Goal: Information Seeking & Learning: Check status

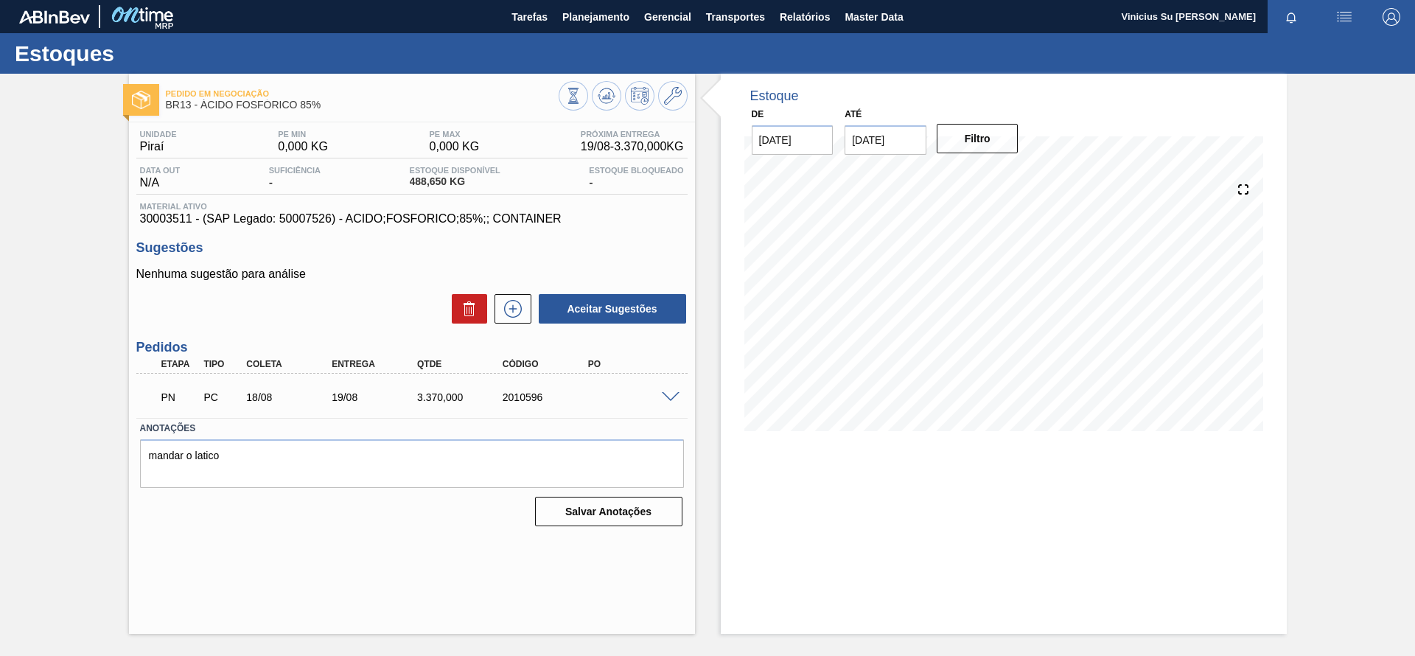
click at [703, 338] on div "Estoque De [DATE] Até [DATE] Filtro 16/08 Projeção de Estoque 488.65 [DOMAIN_NA…" at bounding box center [991, 354] width 592 height 560
click at [668, 399] on span at bounding box center [671, 397] width 18 height 11
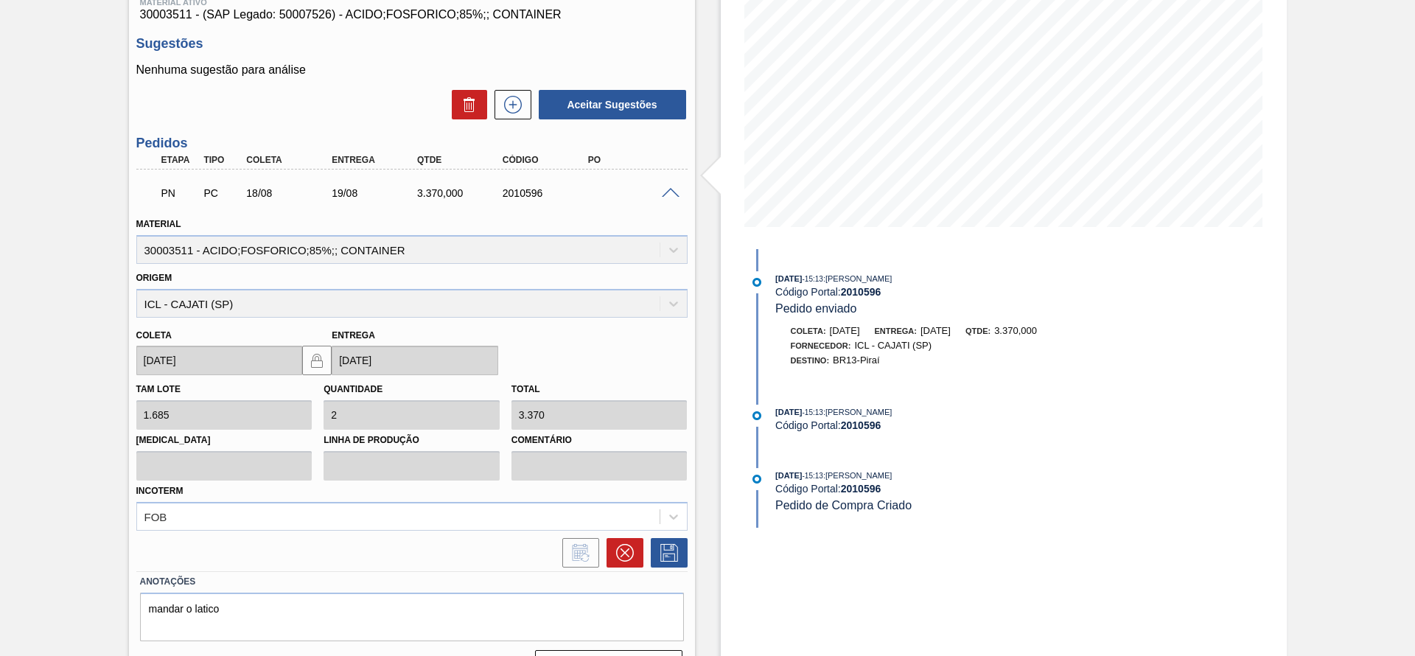
scroll to position [221, 0]
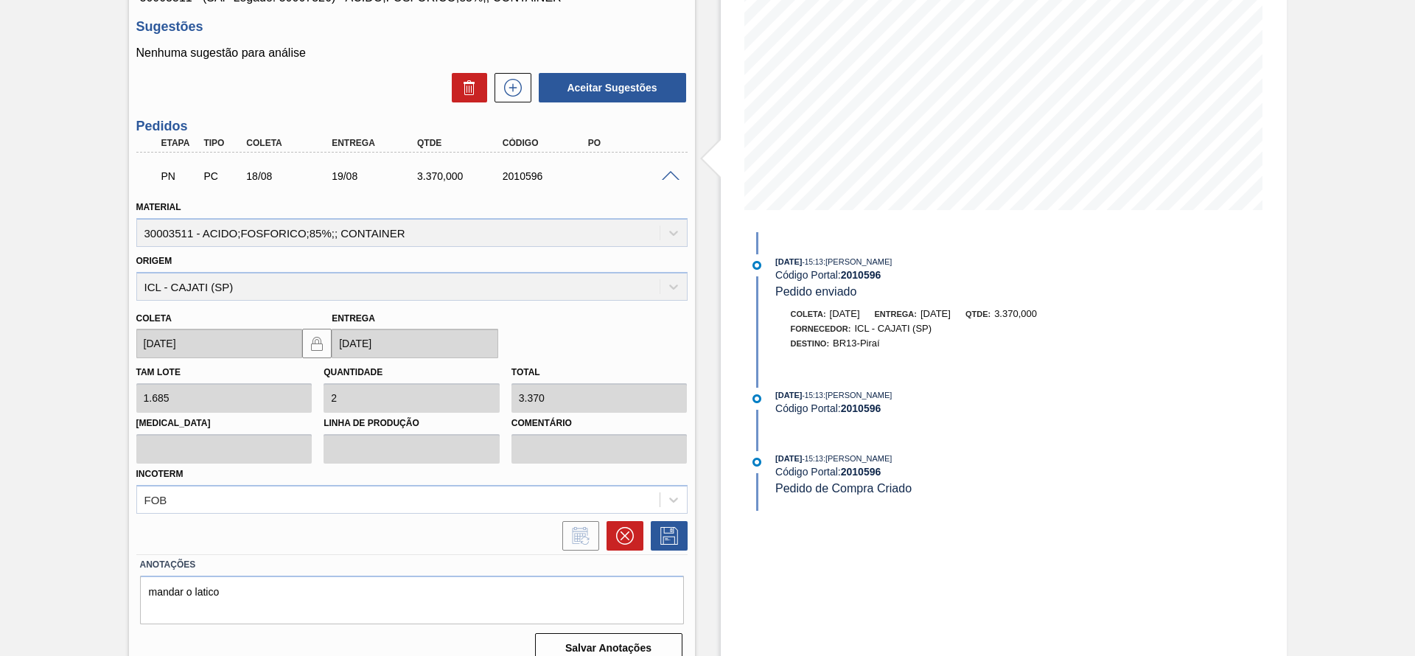
click at [717, 552] on div "Estoque De [DATE] Até [DATE] Filtro 16/08 Projeção de Estoque 488.65 [DOMAIN_NA…" at bounding box center [991, 264] width 592 height 822
click at [709, 494] on div "Estoque De [DATE] Até [DATE] Filtro 16/08 Projeção de Estoque 488.65 [DOMAIN_NA…" at bounding box center [991, 264] width 592 height 822
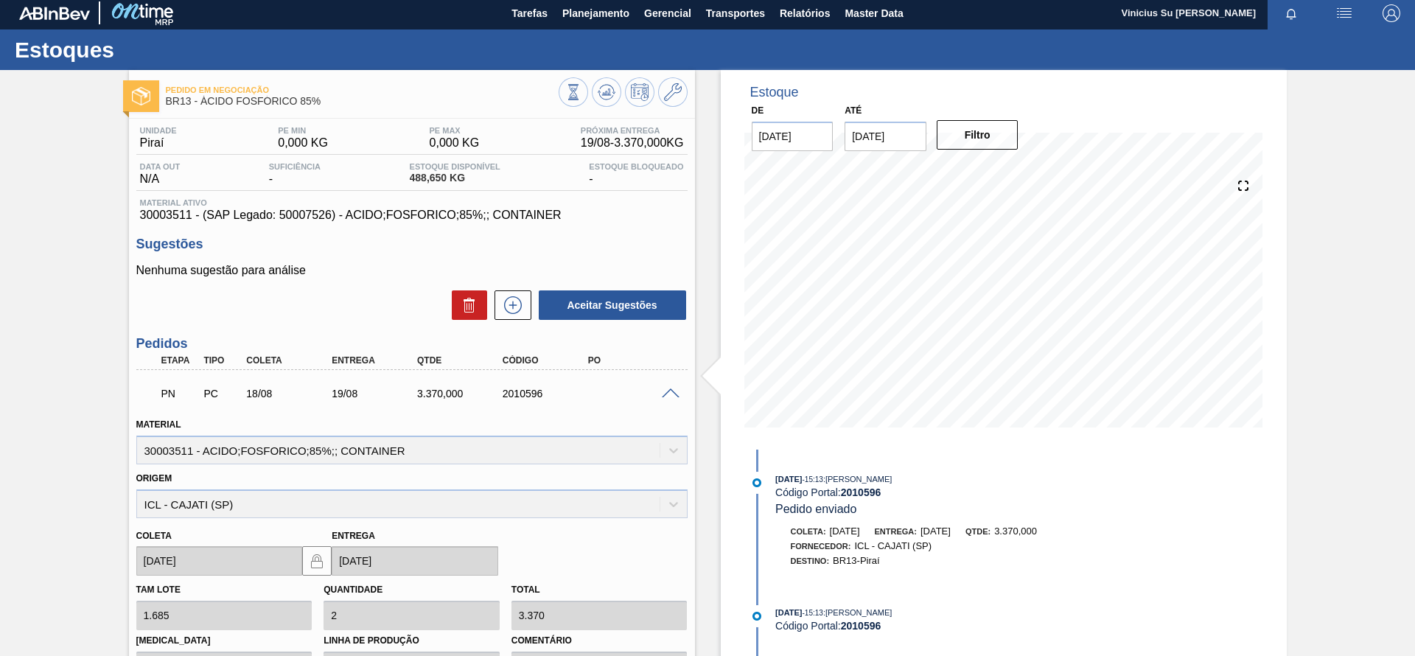
scroll to position [0, 0]
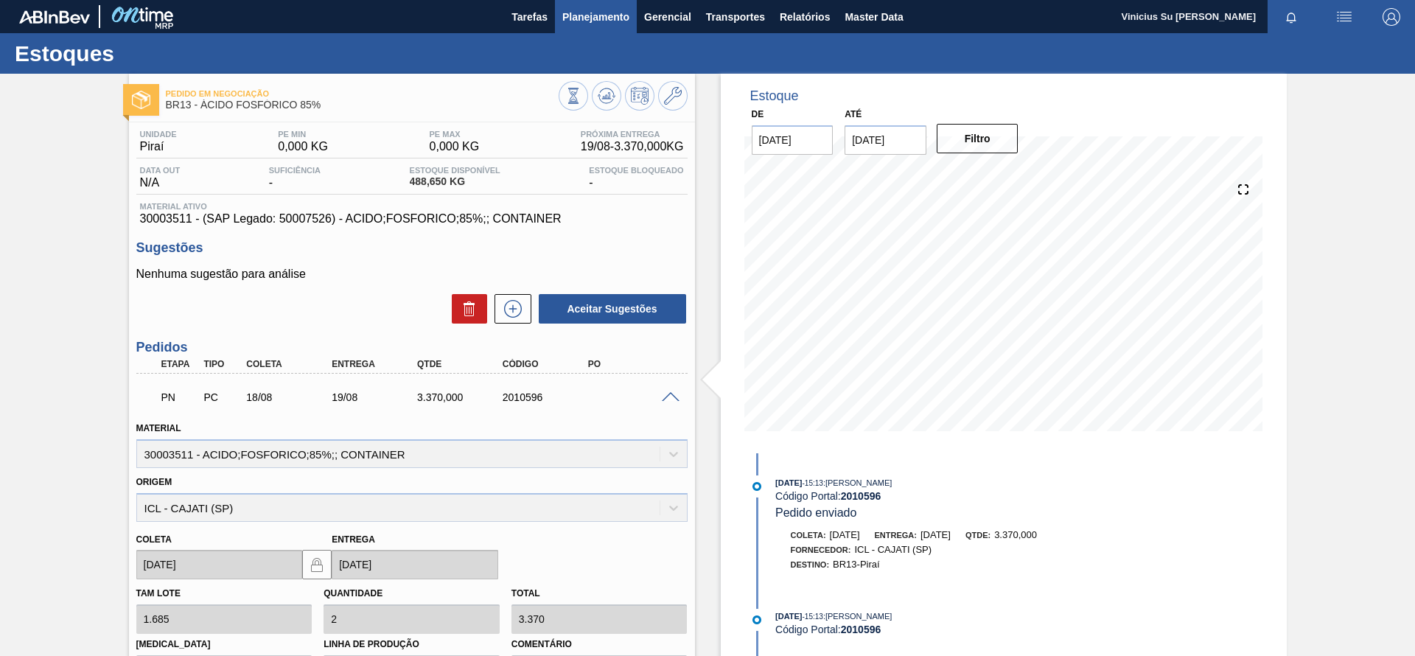
click at [599, 20] on span "Planejamento" at bounding box center [595, 17] width 67 height 18
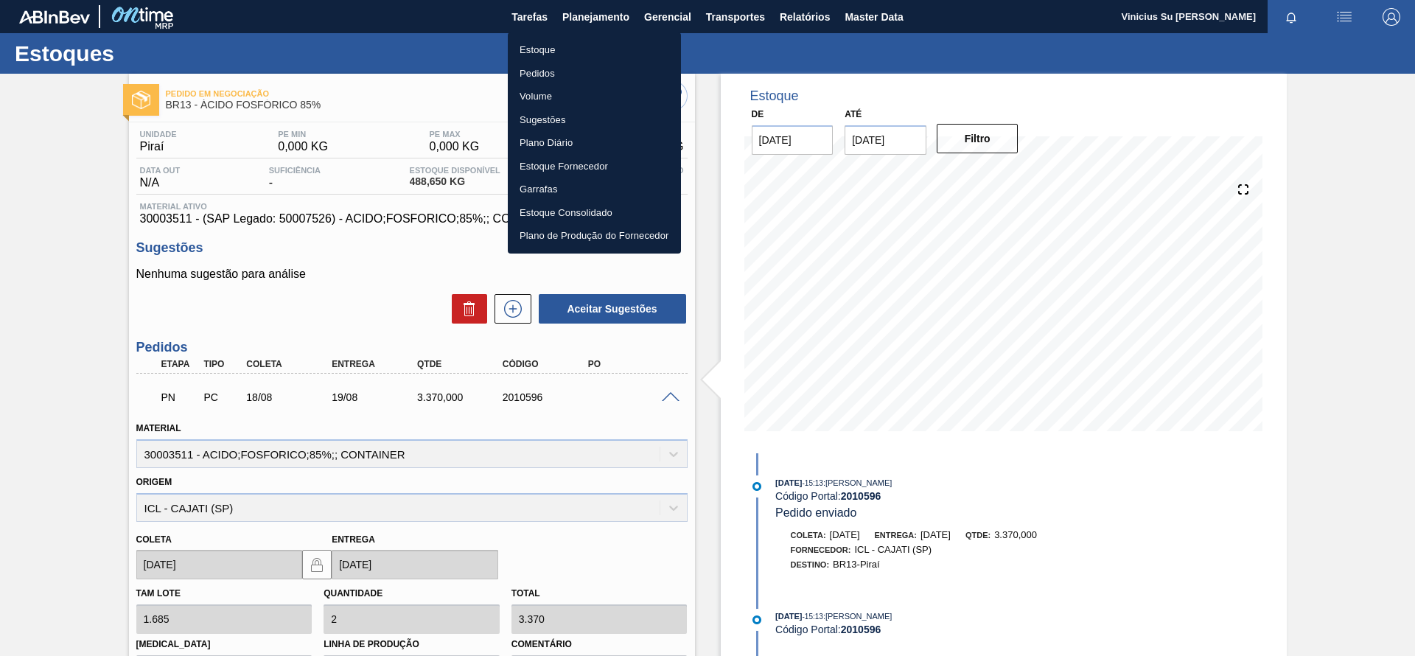
click at [542, 47] on li "Estoque" at bounding box center [594, 50] width 173 height 24
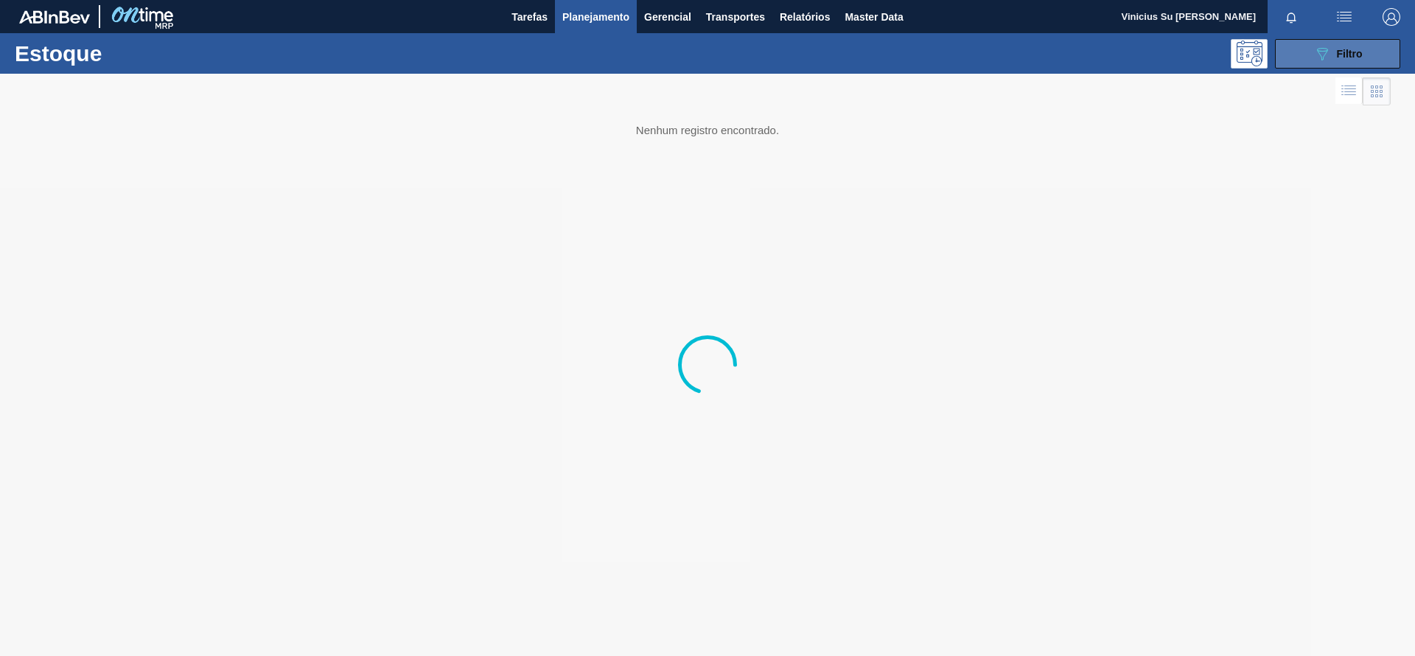
click at [1312, 52] on button "089F7B8B-B2A5-4AFE-B5C0-19BA573D28AC Filtro" at bounding box center [1337, 53] width 125 height 29
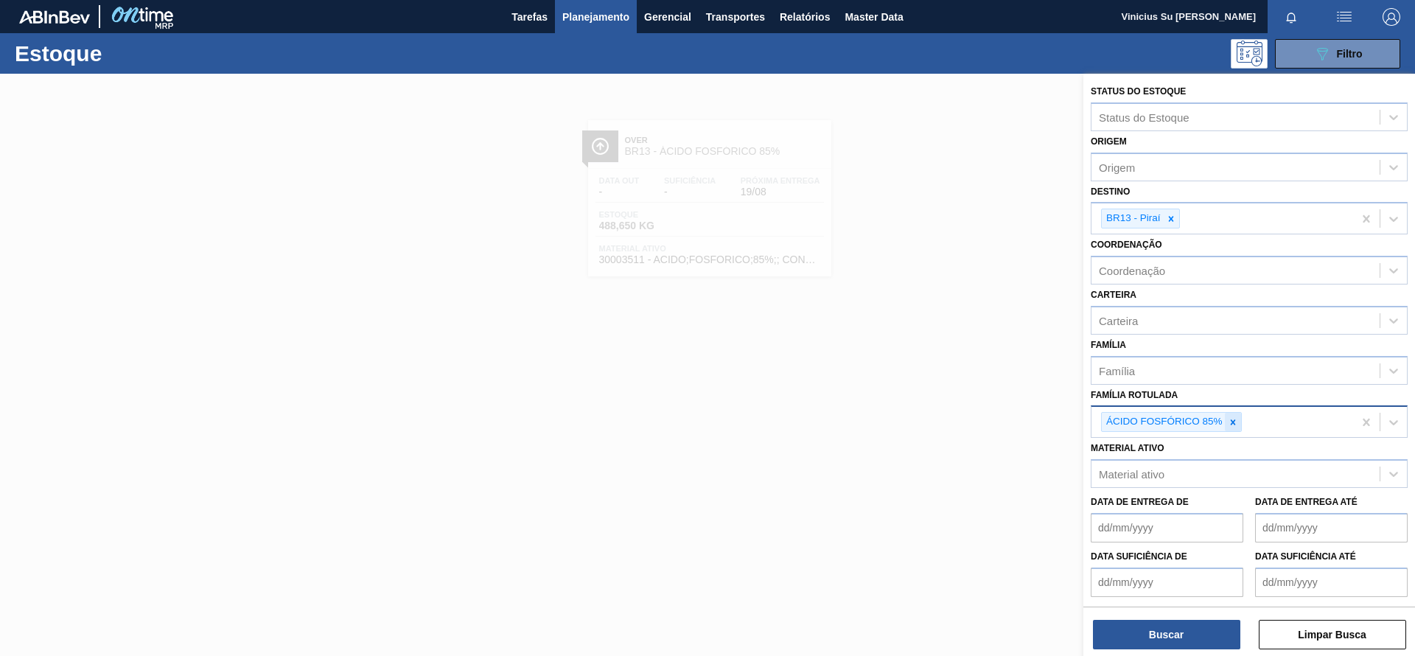
click at [1234, 424] on icon at bounding box center [1232, 421] width 5 height 5
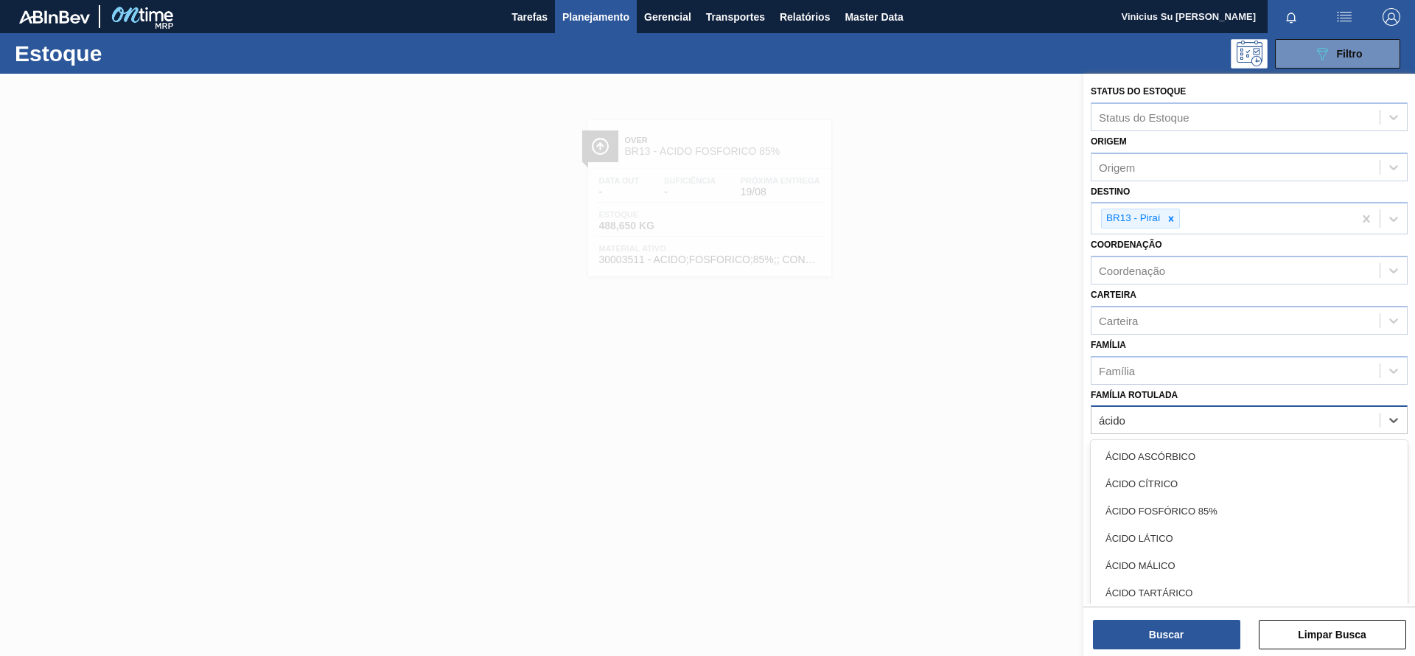
type Rotulada "ácido l"
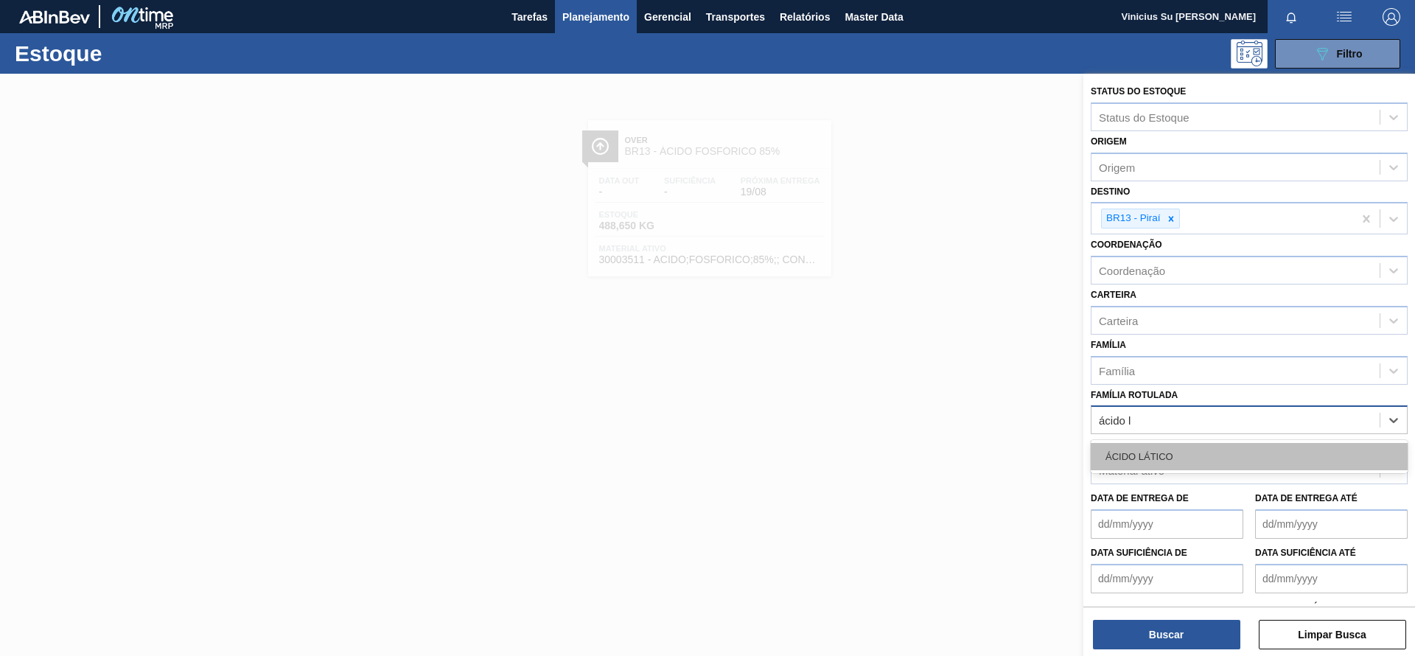
click at [1221, 455] on div "ÁCIDO LÁTICO" at bounding box center [1249, 456] width 317 height 27
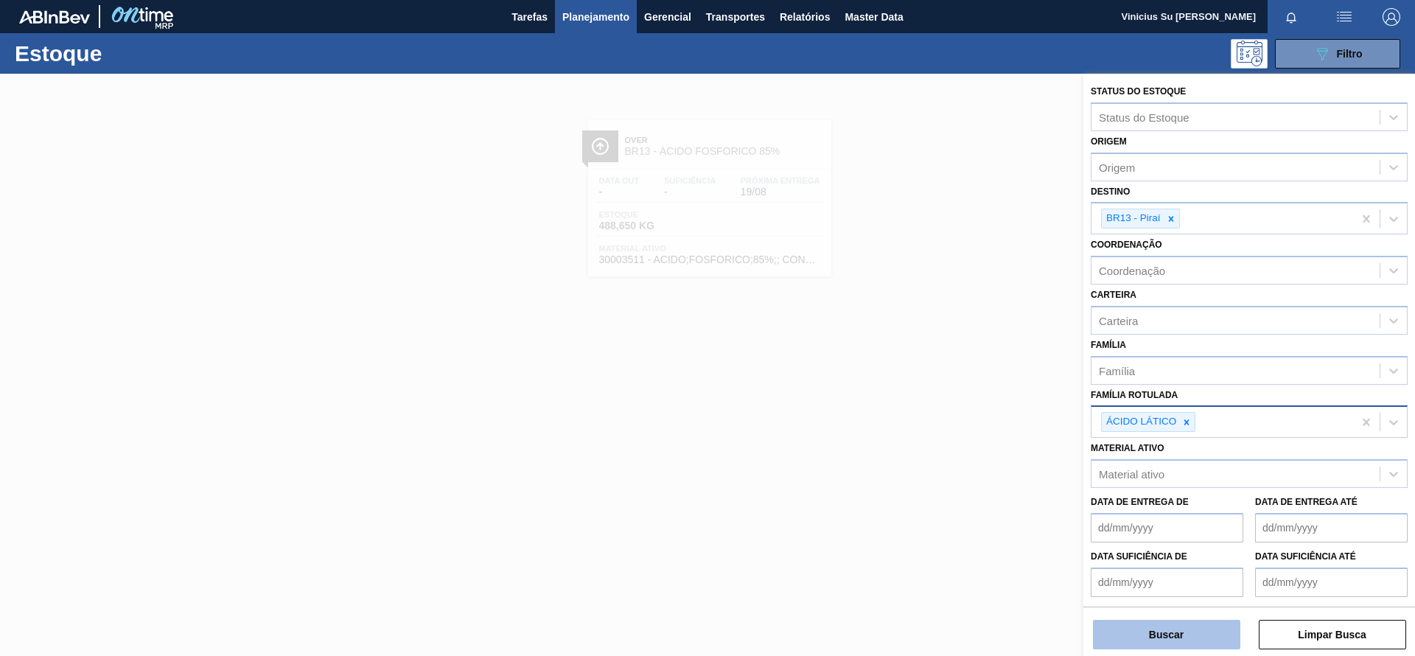
click at [1197, 634] on button "Buscar" at bounding box center [1166, 634] width 147 height 29
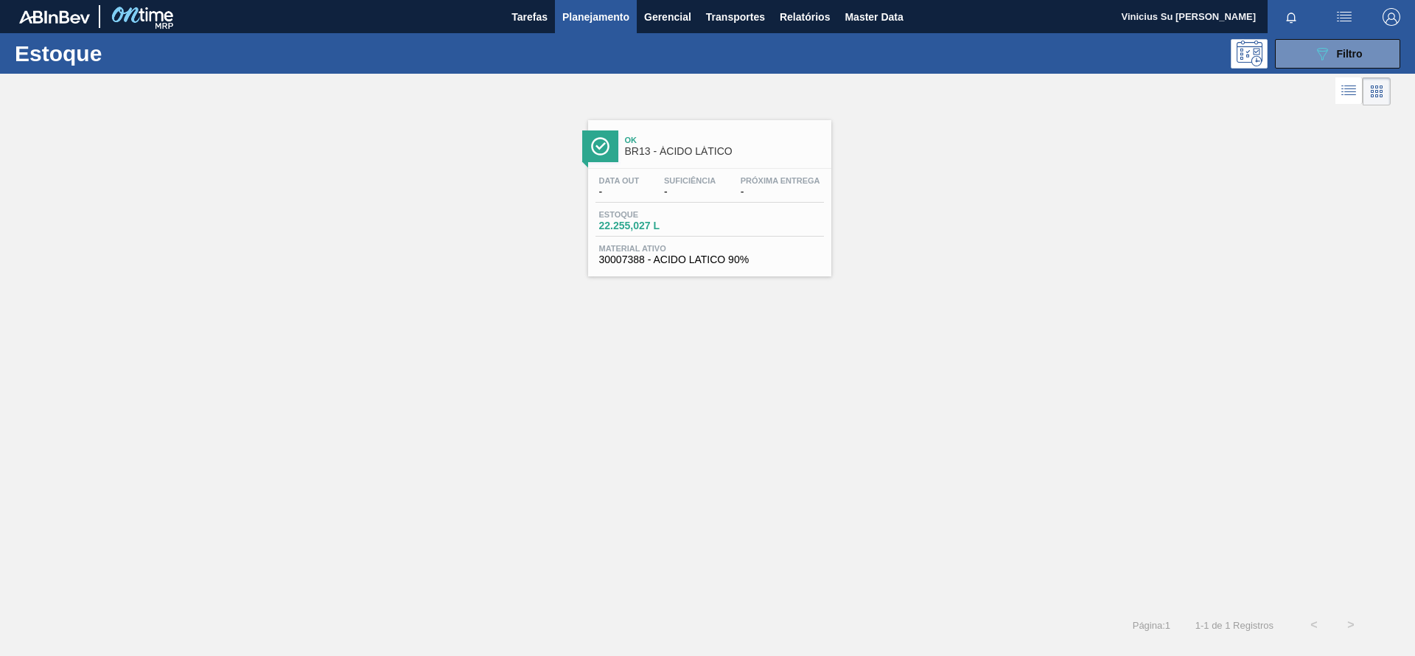
click at [777, 459] on div "Ok BR13 - ÁCIDO LÁTICO Data out - Suficiência - Próxima Entrega - Estoque 22.25…" at bounding box center [707, 357] width 1415 height 497
click at [719, 158] on div "Ok BR13 - ÁCIDO LÁTICO" at bounding box center [724, 146] width 199 height 33
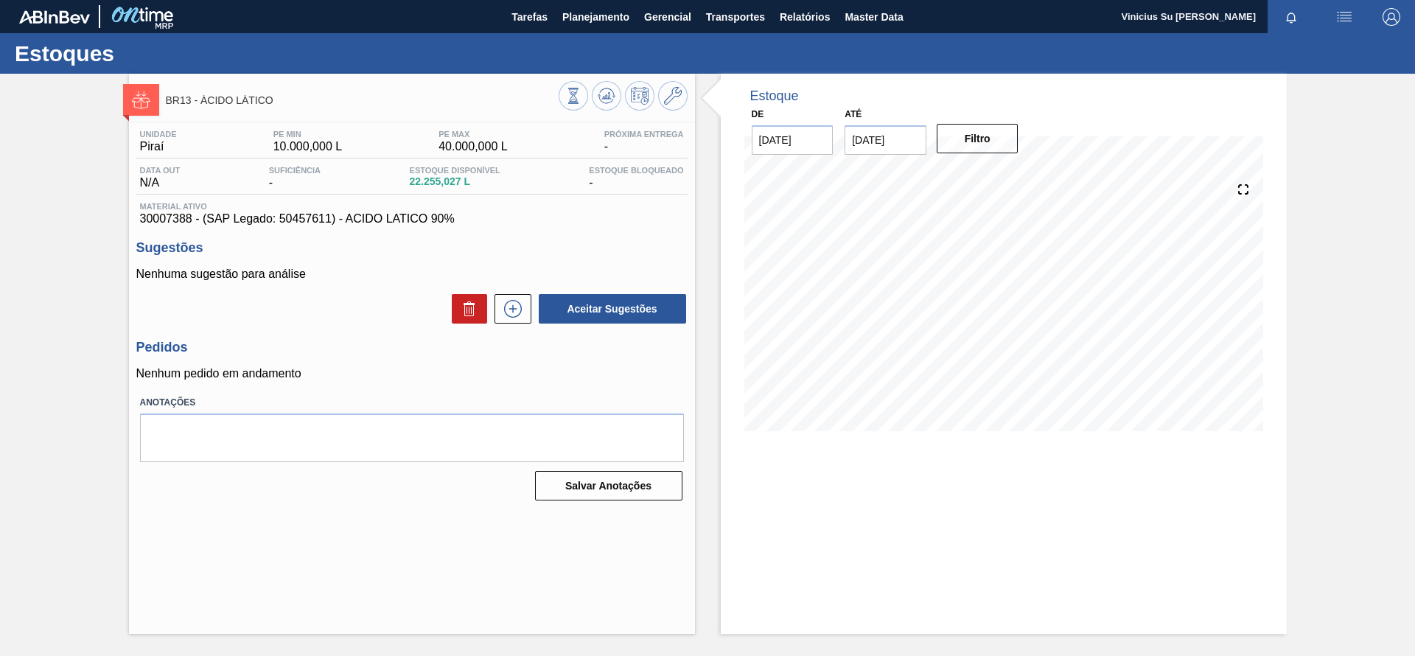
click at [702, 201] on div "Estoque De [DATE] Até [DATE] Filtro" at bounding box center [991, 354] width 592 height 560
click at [706, 193] on div "Estoque De [DATE] Até [DATE] Filtro" at bounding box center [991, 354] width 592 height 560
click at [709, 208] on div "Estoque De [DATE] Até [DATE] Filtro" at bounding box center [991, 354] width 592 height 560
click at [708, 216] on div "Estoque De [DATE] Até [DATE] Filtro" at bounding box center [991, 354] width 592 height 560
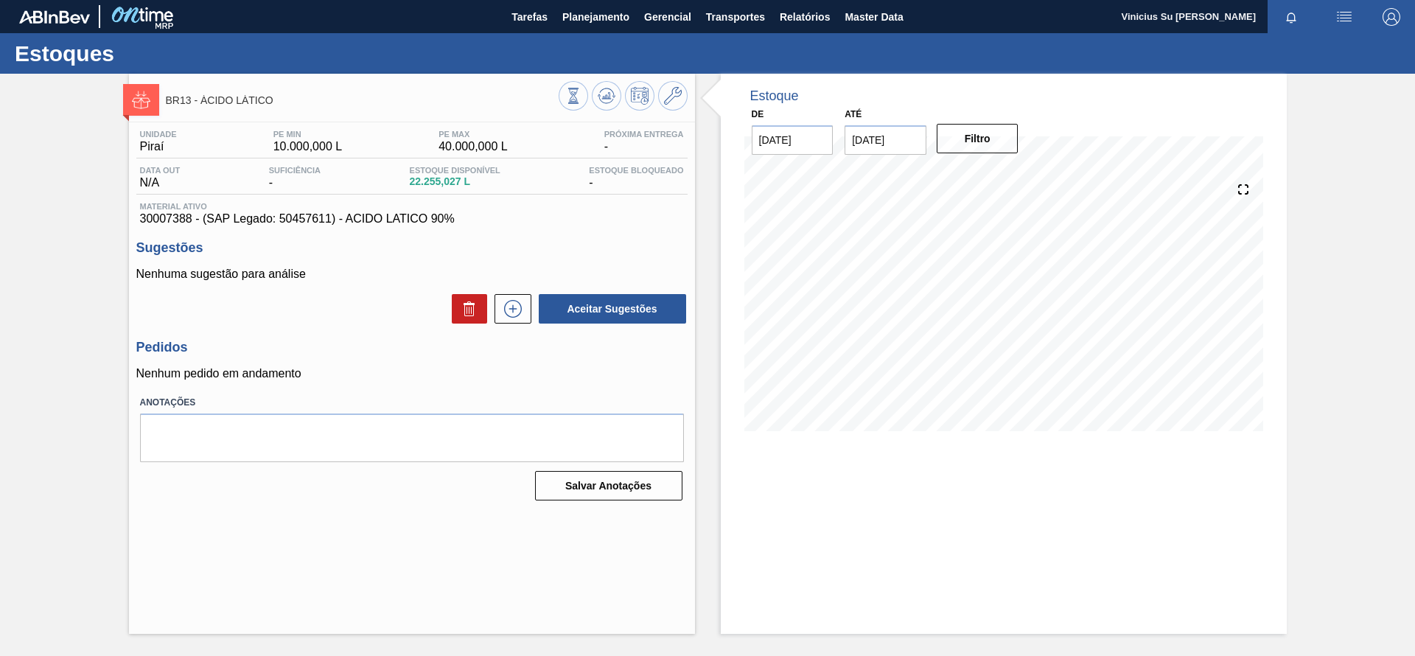
click at [703, 205] on div "Estoque De [DATE] Até [DATE] Filtro" at bounding box center [991, 354] width 592 height 560
click at [704, 212] on div "Estoque De [DATE] Até [DATE] Filtro" at bounding box center [991, 354] width 592 height 560
click at [702, 203] on div "Estoque De [DATE] Até [DATE] Filtro" at bounding box center [991, 354] width 592 height 560
click at [704, 217] on div "Estoque De [DATE] Até [DATE] Filtro" at bounding box center [991, 354] width 592 height 560
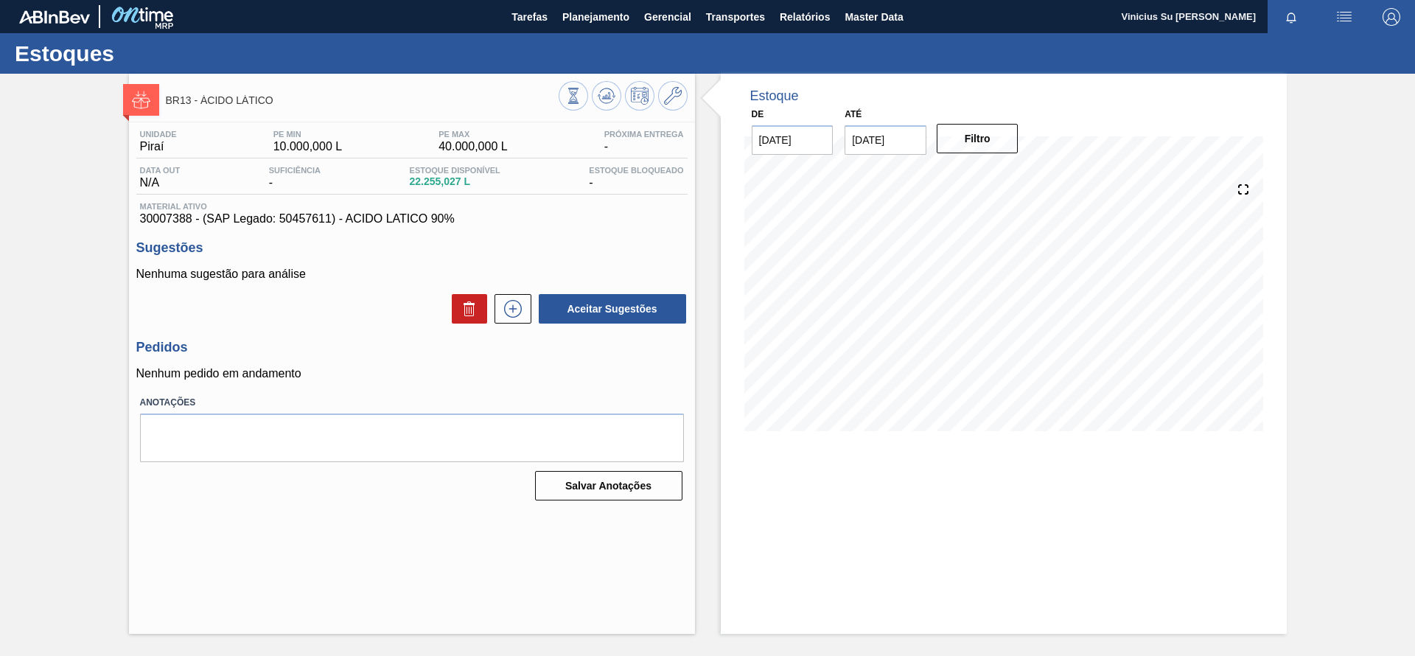
click at [702, 200] on div "Estoque De [DATE] Até [DATE] Filtro" at bounding box center [991, 354] width 592 height 560
click at [587, 26] on button "Planejamento" at bounding box center [596, 16] width 82 height 33
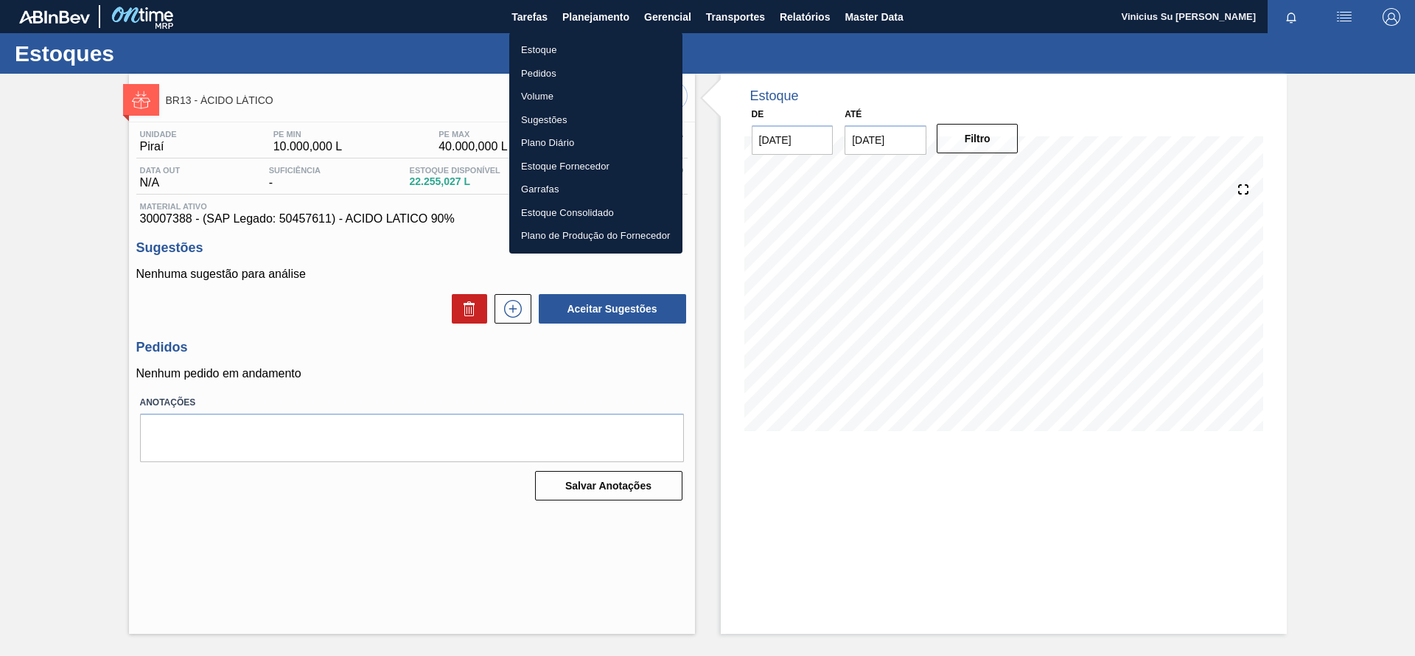
click at [57, 181] on div at bounding box center [707, 328] width 1415 height 656
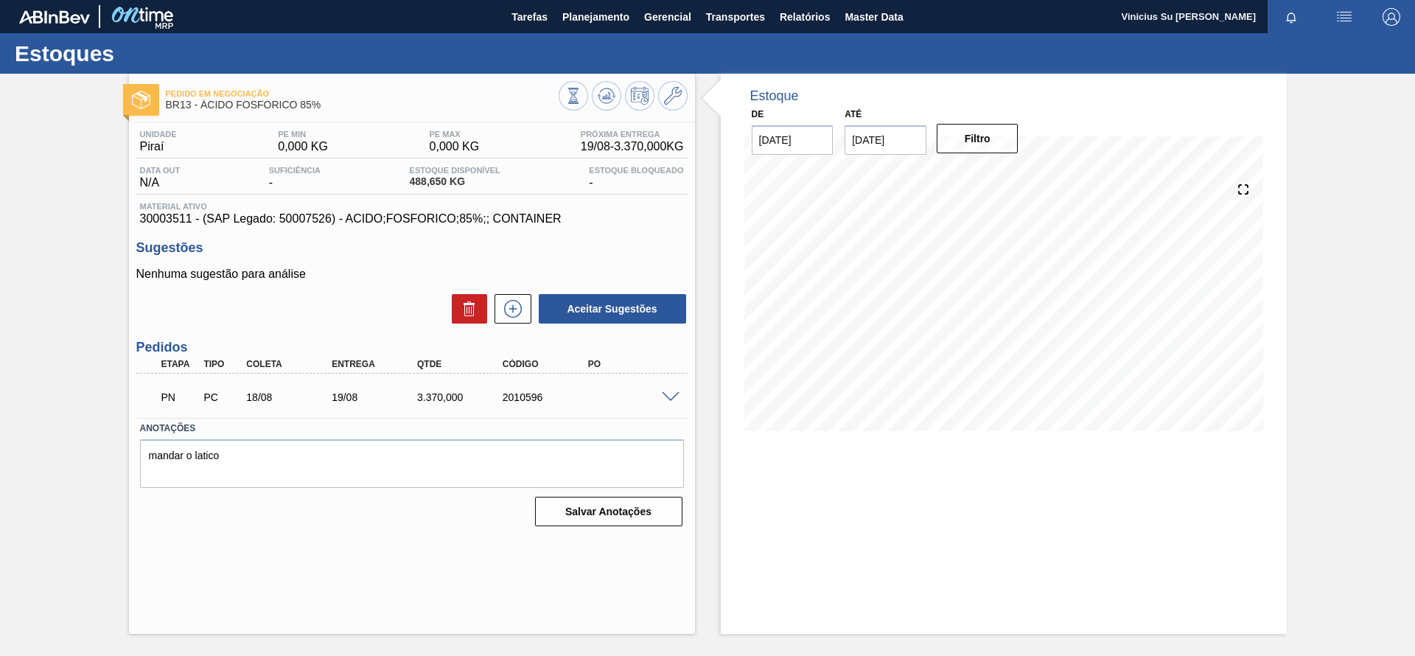
click at [713, 224] on div "Estoque De [DATE] Até [DATE] Filtro" at bounding box center [991, 354] width 592 height 560
click at [713, 211] on div "Estoque De [DATE] Até [DATE] Filtro" at bounding box center [991, 354] width 592 height 560
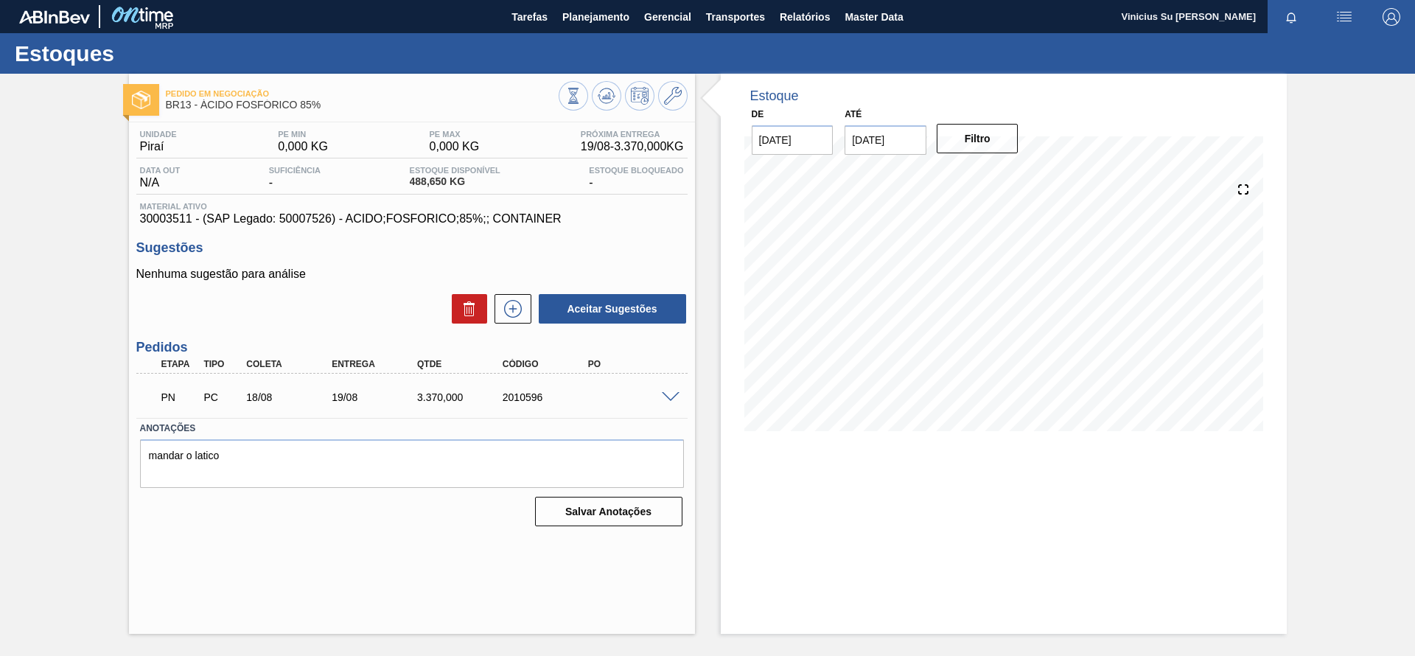
click at [713, 211] on div "Estoque De [DATE] Até [DATE] Filtro" at bounding box center [991, 354] width 592 height 560
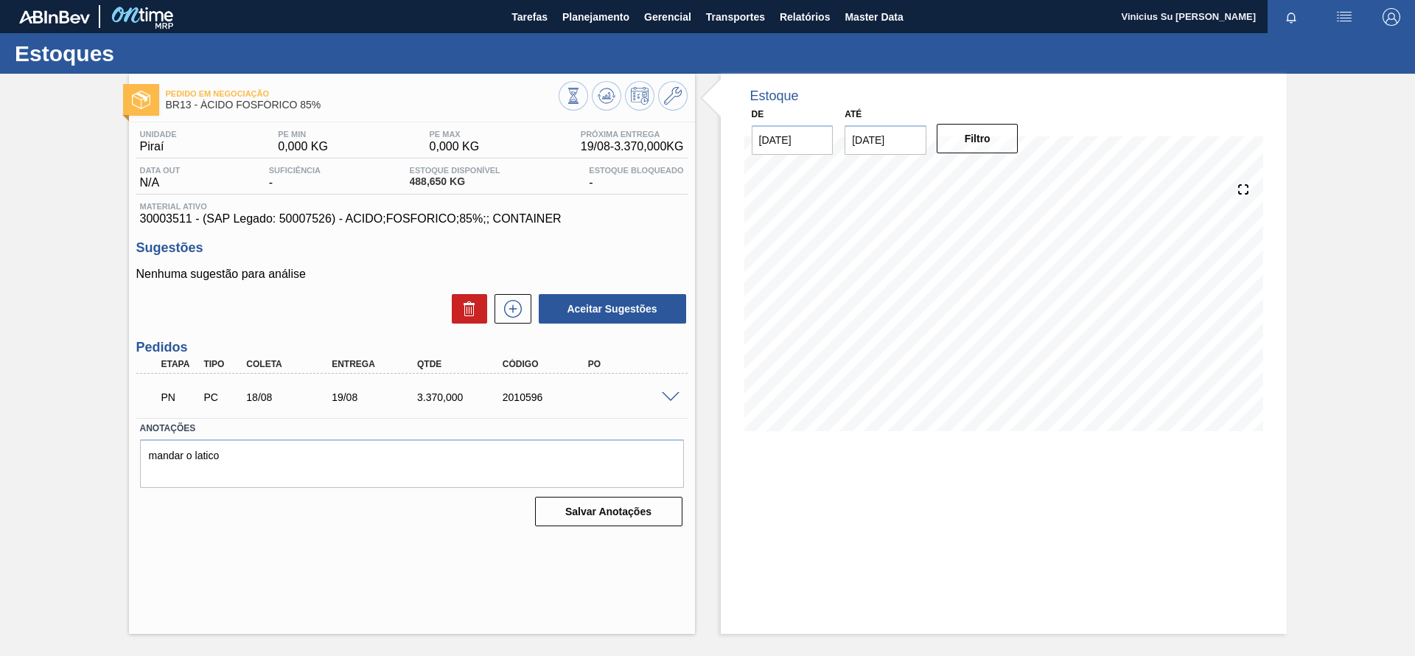
click at [713, 211] on div "Estoque De [DATE] Até [DATE] Filtro" at bounding box center [991, 354] width 592 height 560
click at [569, 94] on icon at bounding box center [573, 96] width 16 height 16
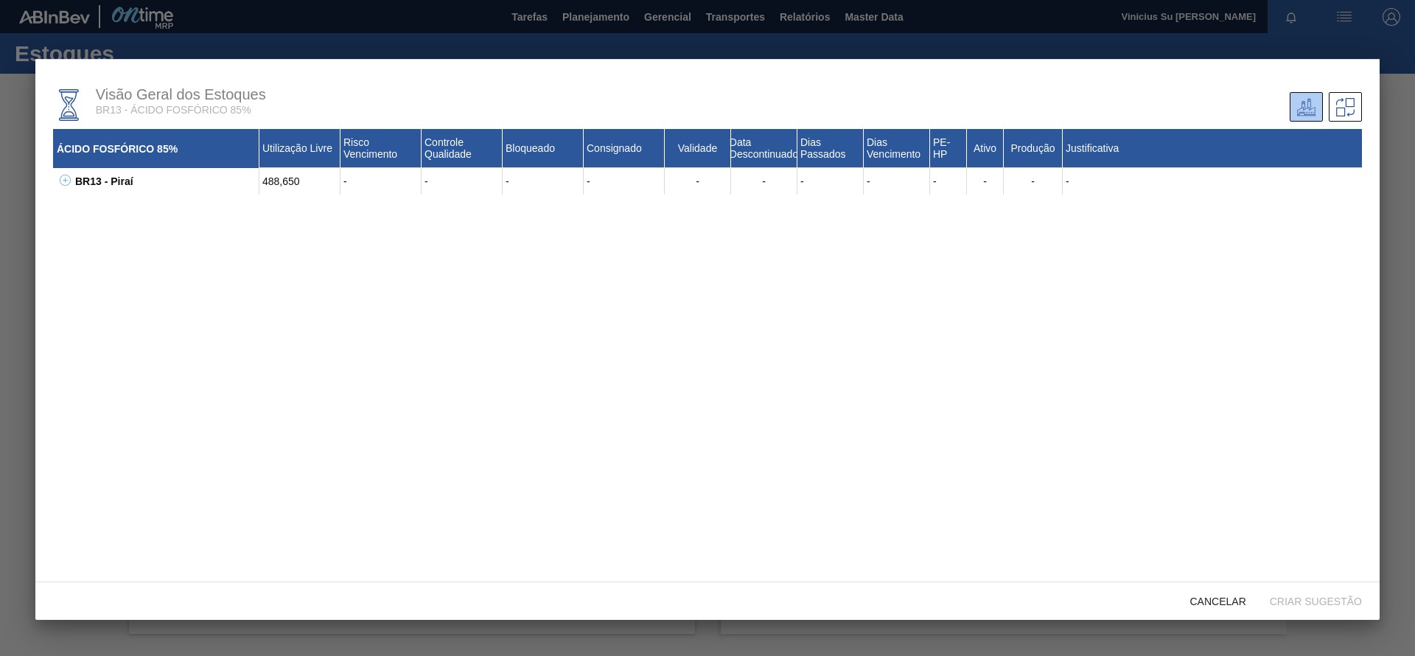
click at [69, 183] on icon at bounding box center [65, 180] width 11 height 11
click at [84, 212] on icon at bounding box center [83, 211] width 11 height 11
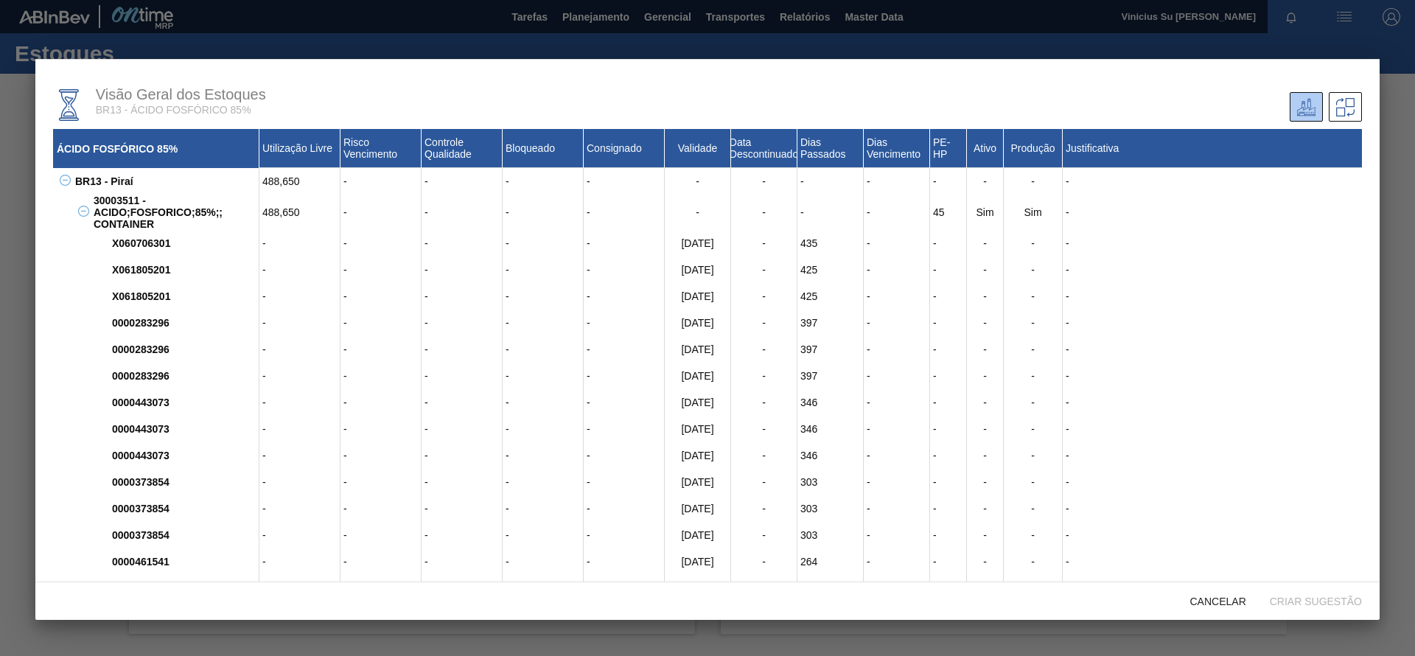
click at [10, 335] on div at bounding box center [707, 328] width 1415 height 656
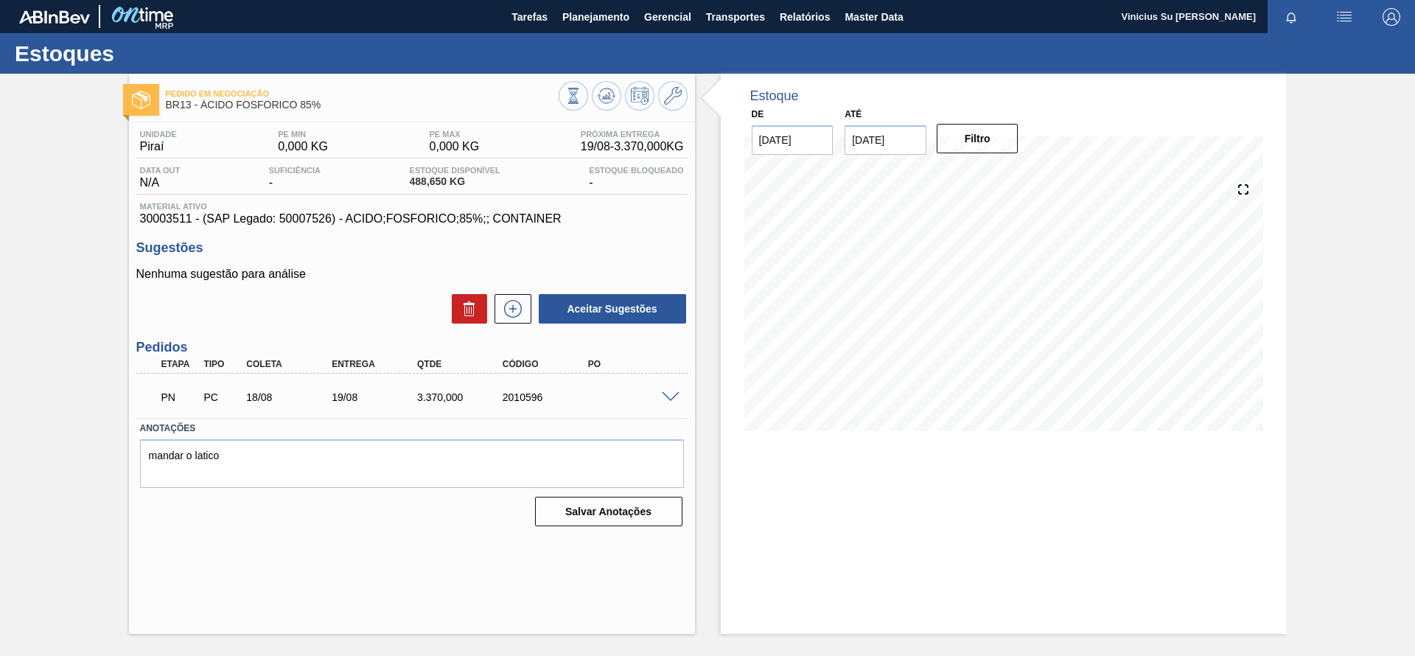
click at [710, 257] on div "Estoque De [DATE] Até [DATE] Filtro" at bounding box center [991, 354] width 592 height 560
click at [710, 248] on div "Estoque De [DATE] Até [DATE] Filtro" at bounding box center [991, 354] width 592 height 560
click at [707, 248] on div "Estoque De [DATE] Até [DATE] Filtro" at bounding box center [991, 354] width 592 height 560
click at [707, 247] on div "Estoque De [DATE] Até [DATE] Filtro" at bounding box center [991, 354] width 592 height 560
click at [864, 146] on input "[DATE]" at bounding box center [886, 139] width 82 height 29
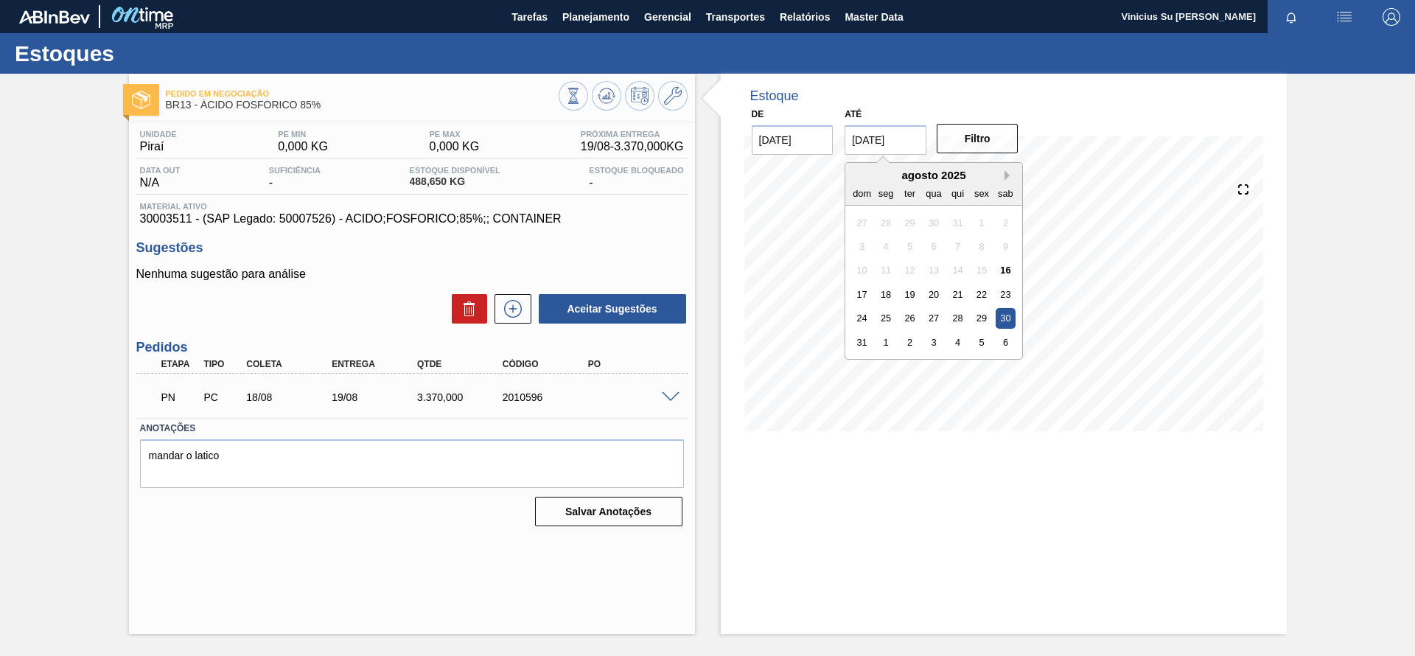
click at [1006, 177] on button "Next Month" at bounding box center [1009, 175] width 10 height 10
click at [982, 315] on div "31" at bounding box center [982, 318] width 20 height 20
type input "[DATE]"
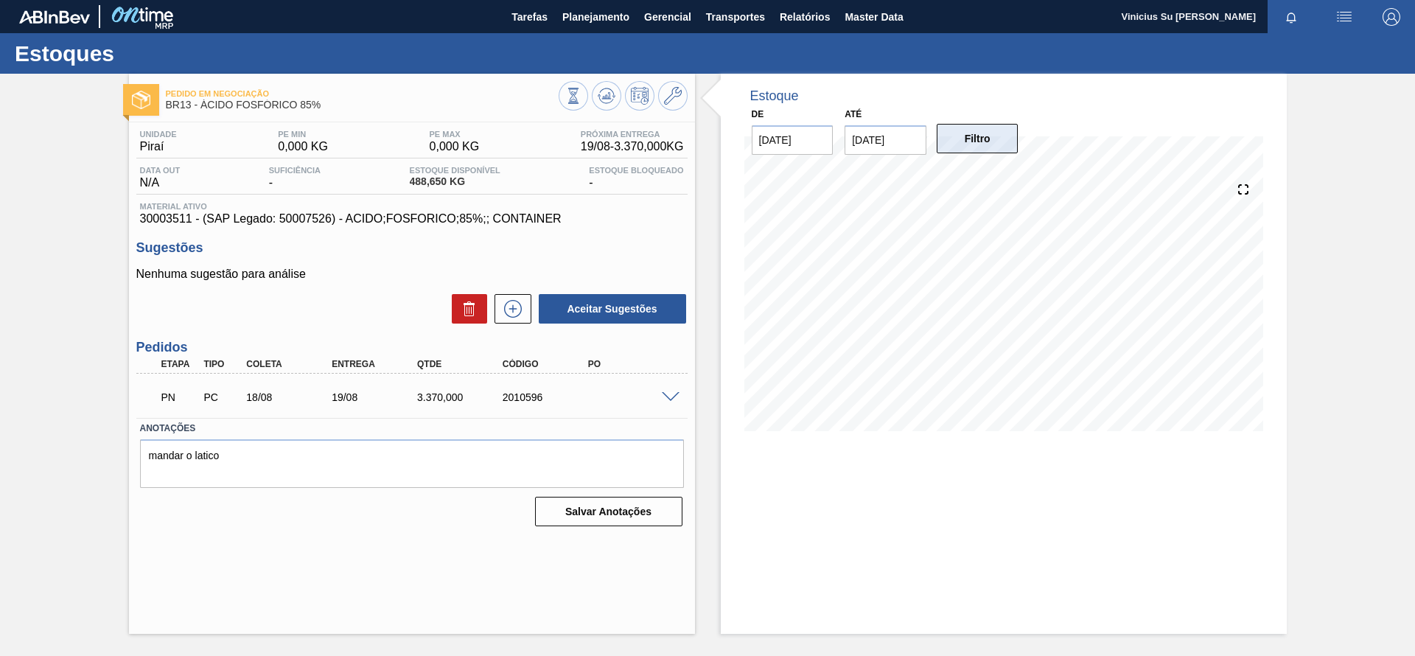
click at [989, 147] on button "Filtro" at bounding box center [978, 138] width 82 height 29
click at [83, 314] on div "Pedido em Negociação BR13 - ÁCIDO FOSFÓRICO 85% Unidade Piraí PE MIN 0,000 KG P…" at bounding box center [707, 354] width 1415 height 560
click at [86, 312] on div "Pedido em Negociação BR13 - ÁCIDO FOSFÓRICO 85% Unidade Piraí PE MIN 0,000 KG P…" at bounding box center [707, 354] width 1415 height 560
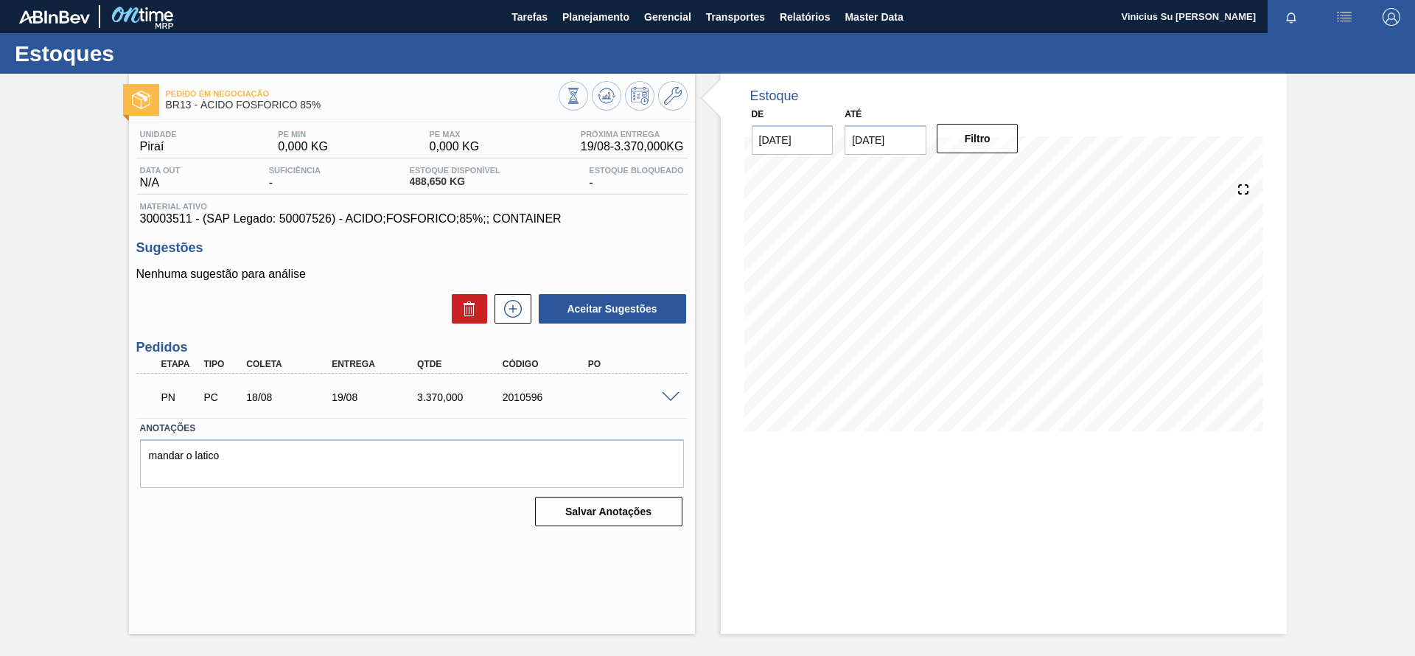
click at [86, 312] on div "Pedido em Negociação BR13 - ÁCIDO FOSFÓRICO 85% Unidade Piraí PE MIN 0,000 KG P…" at bounding box center [707, 354] width 1415 height 560
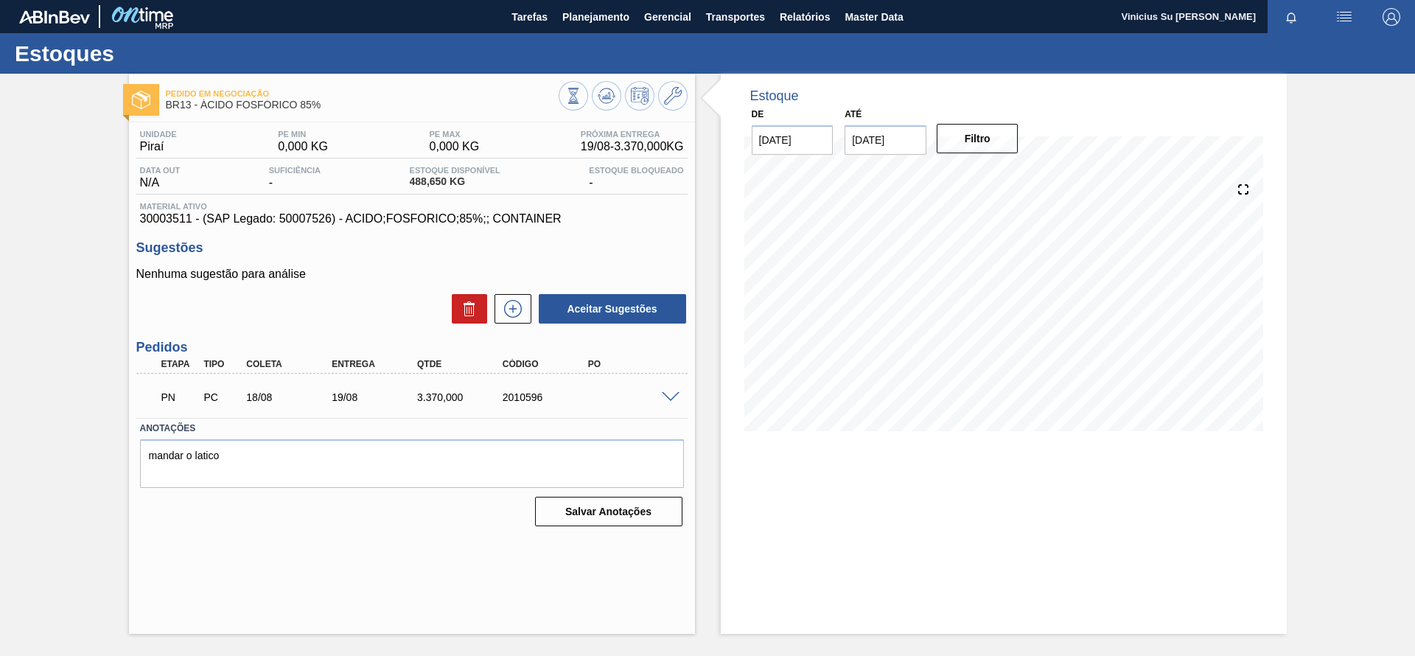
click at [86, 312] on div "Pedido em Negociação BR13 - ÁCIDO FOSFÓRICO 85% Unidade Piraí PE MIN 0,000 KG P…" at bounding box center [707, 354] width 1415 height 560
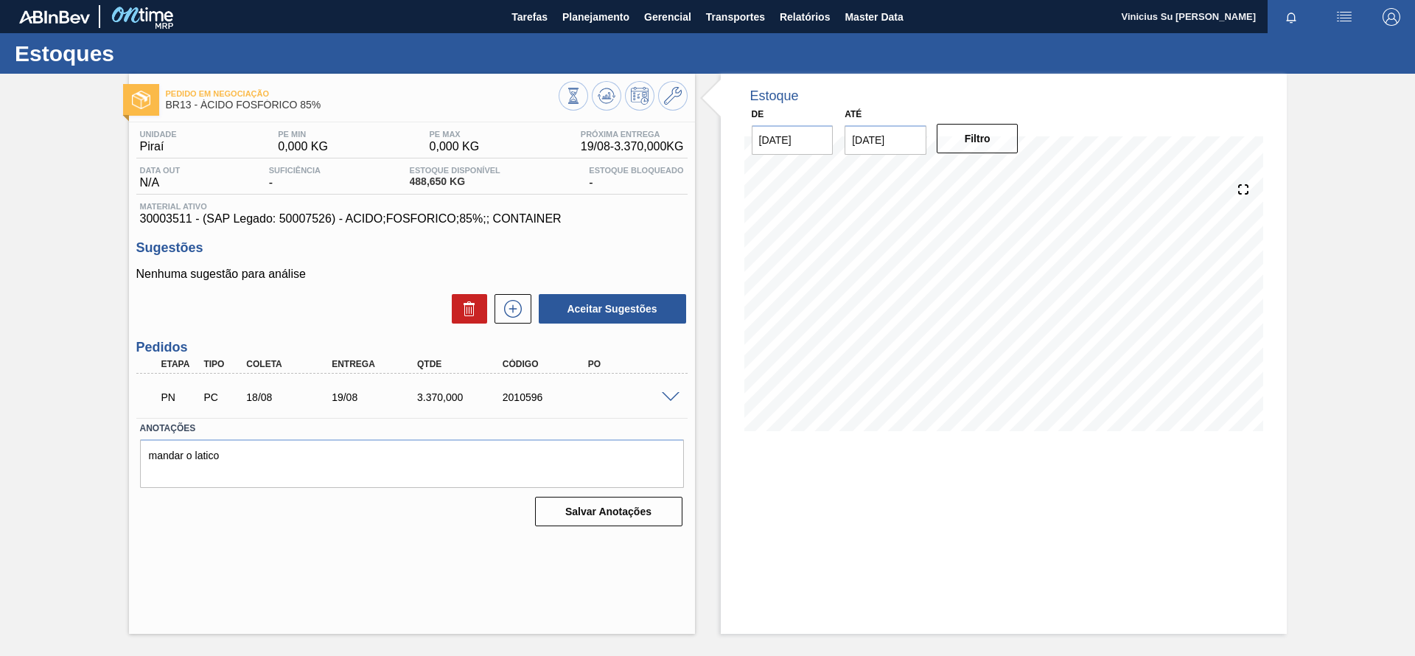
click at [86, 312] on div "Pedido em Negociação BR13 - ÁCIDO FOSFÓRICO 85% Unidade Piraí PE MIN 0,000 KG P…" at bounding box center [707, 354] width 1415 height 560
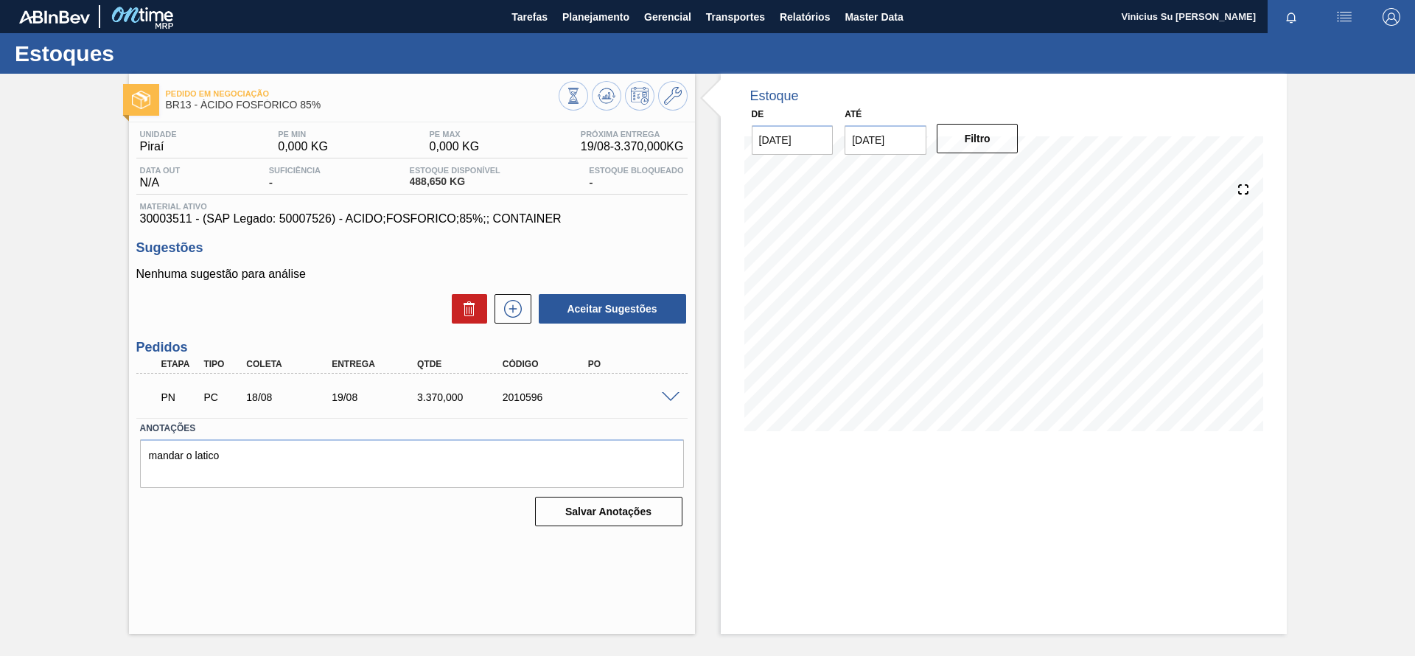
click at [86, 312] on div "Pedido em Negociação BR13 - ÁCIDO FOSFÓRICO 85% Unidade Piraí PE MIN 0,000 KG P…" at bounding box center [707, 354] width 1415 height 560
click at [169, 220] on span "30003511 - (SAP Legado: 50007526) - ACIDO;FOSFORICO;85%;; CONTAINER" at bounding box center [412, 218] width 544 height 13
copy span "30003511"
click at [722, 329] on div "Estoque De [DATE] Até [DATE] Filtro 16/08 Projeção de Estoque 488.65 [DOMAIN_NA…" at bounding box center [1004, 264] width 566 height 380
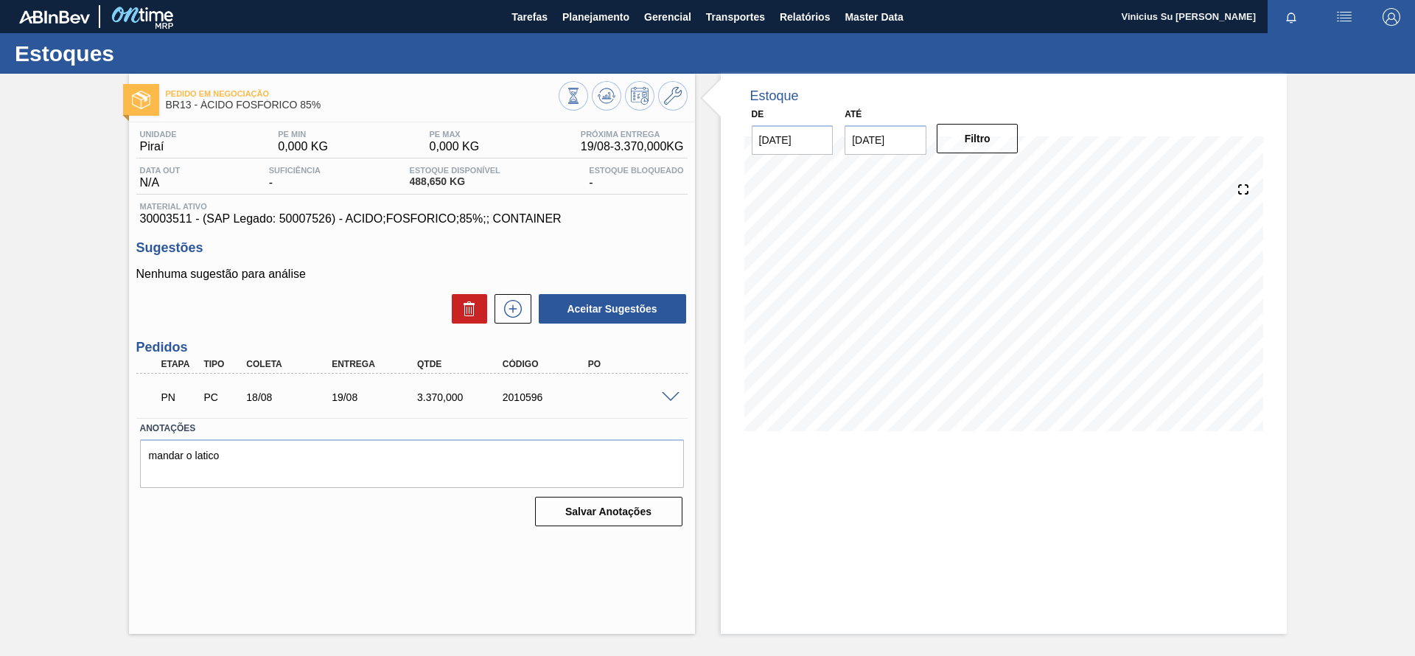
click at [42, 377] on div "Pedido em Negociação BR13 - ÁCIDO FOSFÓRICO 85% Unidade Piraí PE MIN 0,000 KG P…" at bounding box center [707, 354] width 1415 height 560
click at [597, 17] on span "Planejamento" at bounding box center [595, 17] width 67 height 18
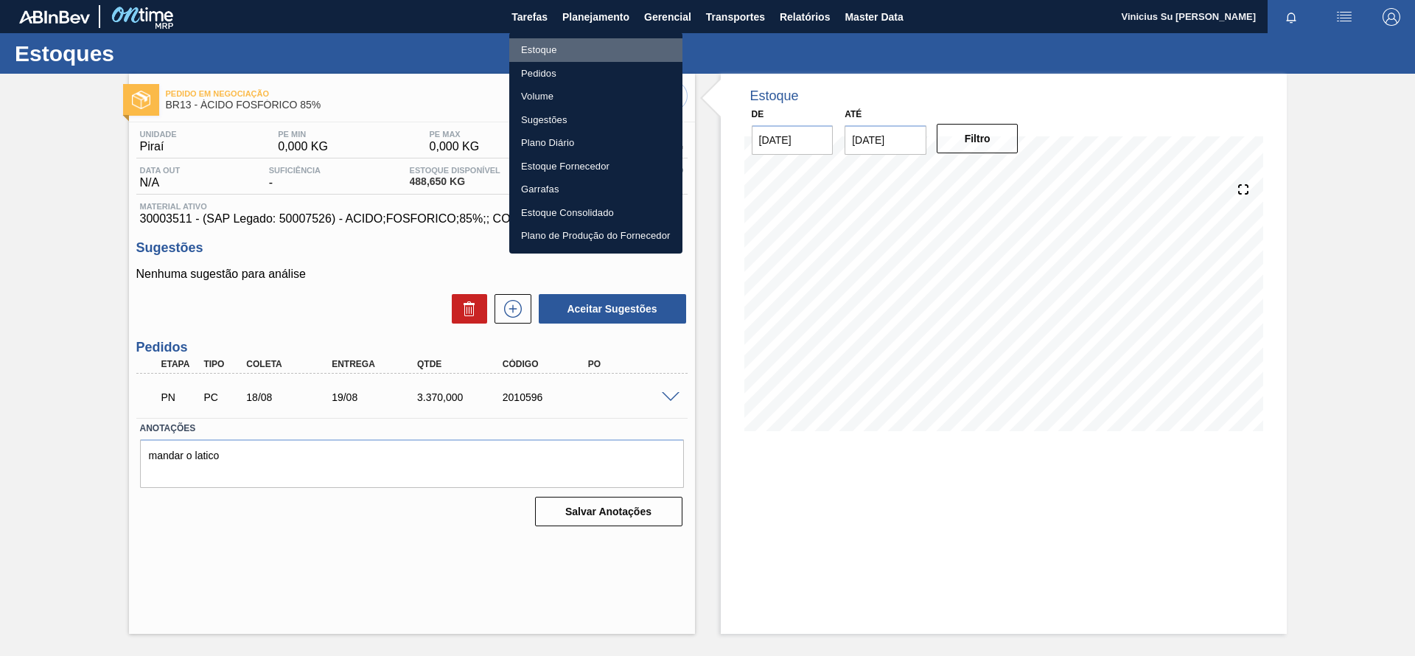
click at [553, 46] on li "Estoque" at bounding box center [595, 50] width 173 height 24
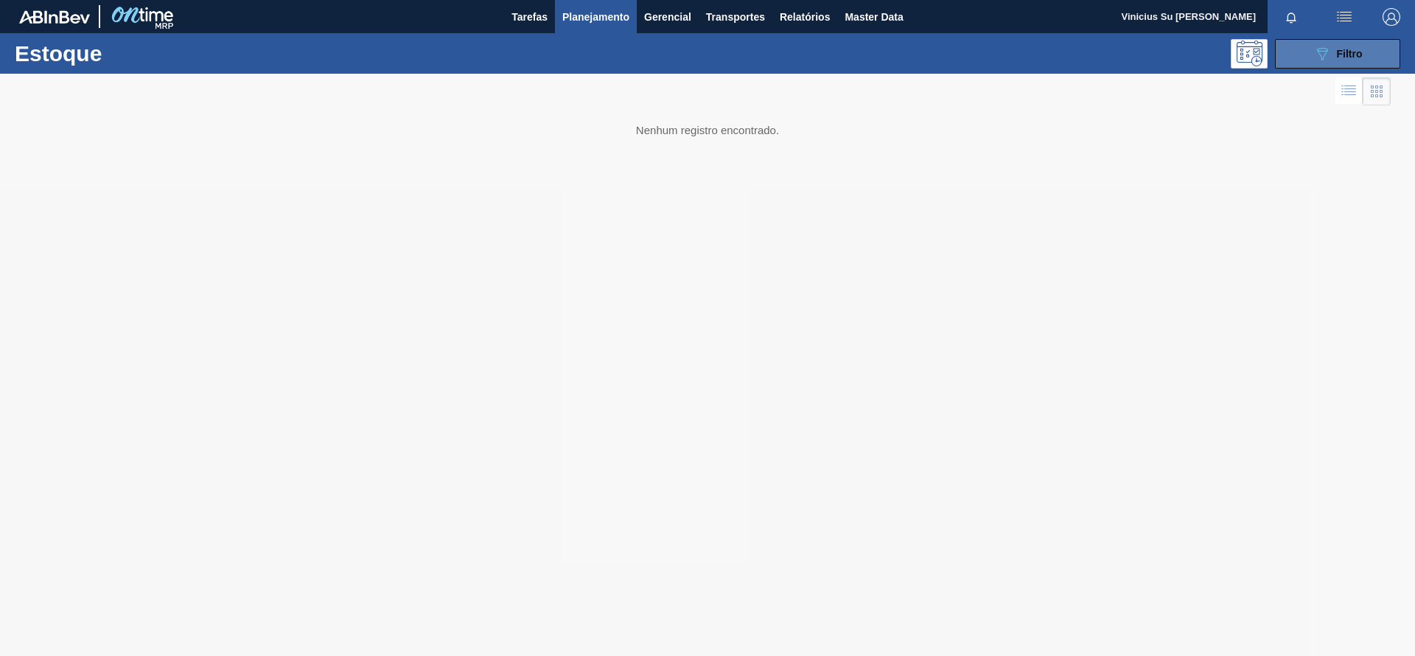
click at [1312, 50] on button "089F7B8B-B2A5-4AFE-B5C0-19BA573D28AC Filtro" at bounding box center [1337, 53] width 125 height 29
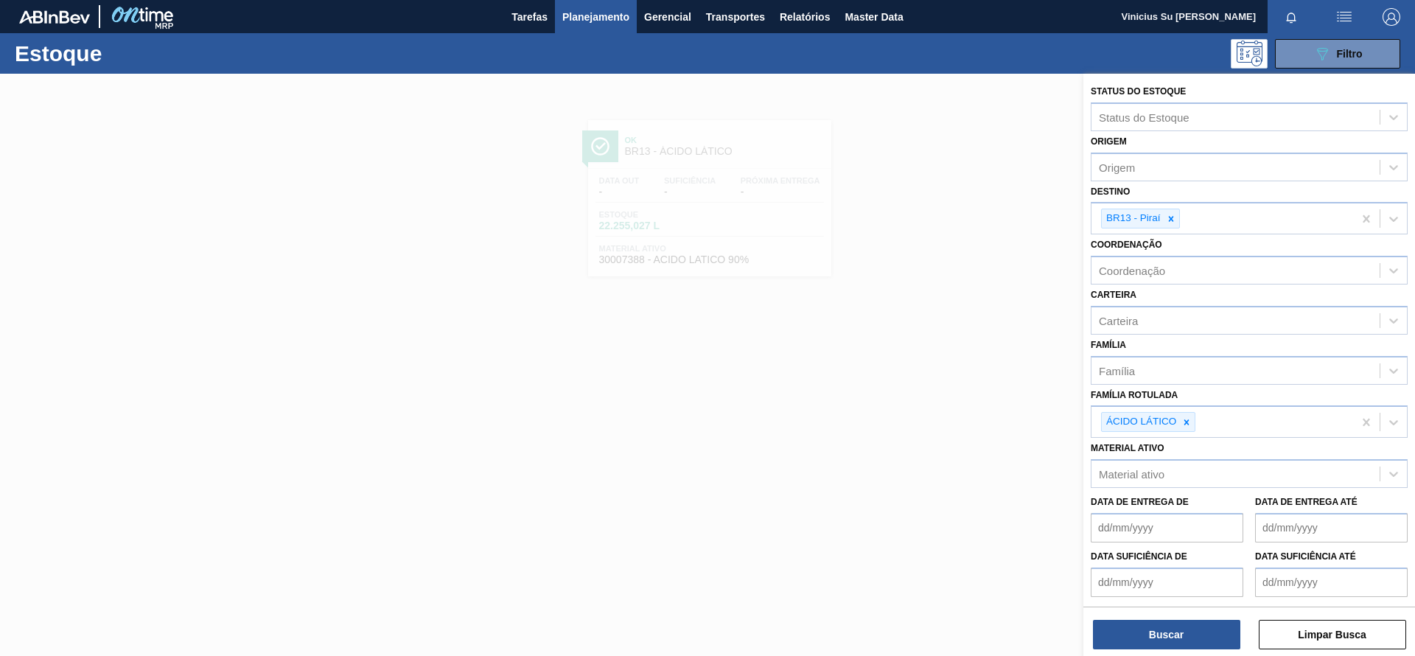
click at [982, 401] on div at bounding box center [707, 402] width 1415 height 656
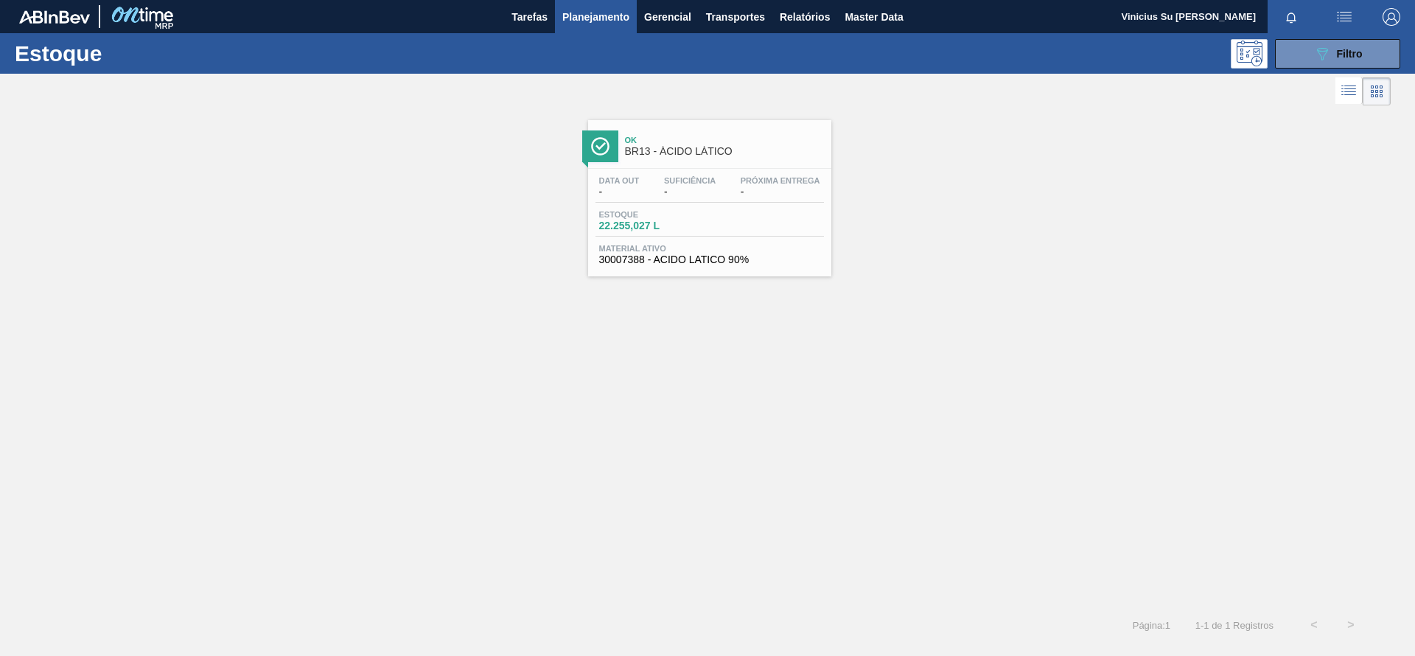
click at [717, 147] on span "BR13 - ÁCIDO LÁTICO" at bounding box center [724, 151] width 199 height 11
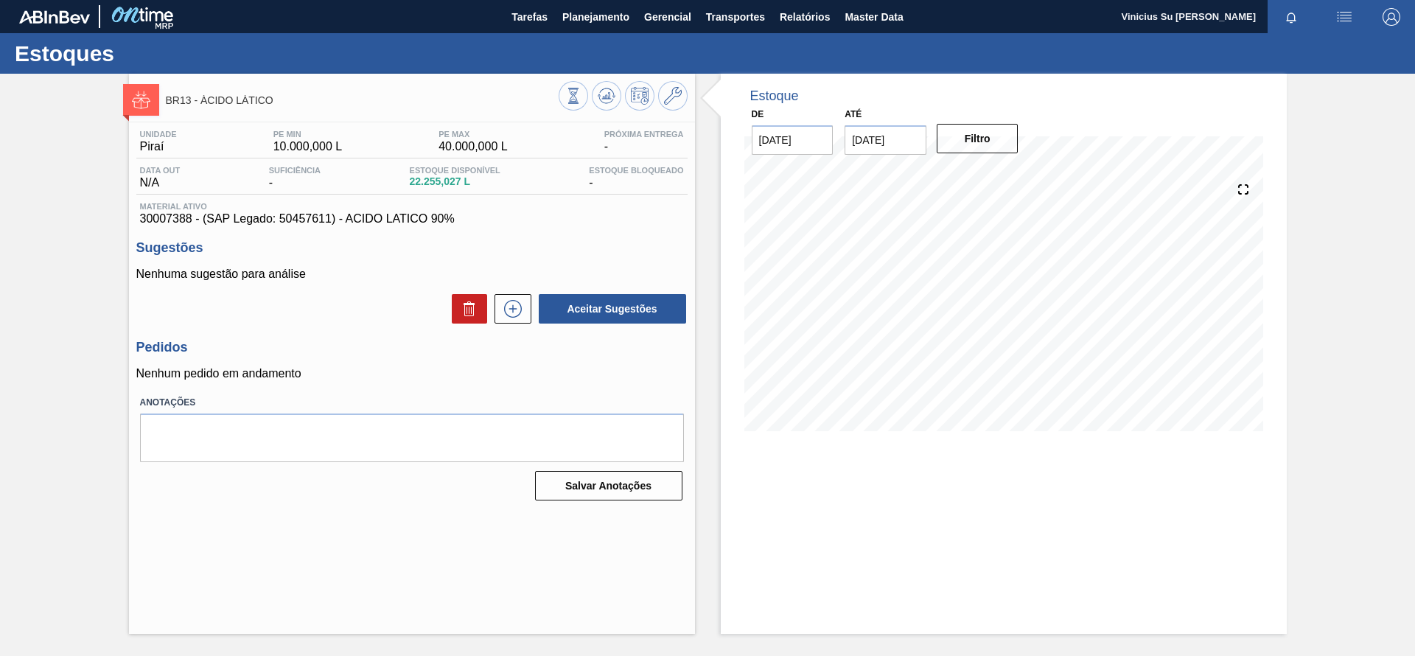
click at [79, 371] on div "BR13 - ÁCIDO LÁTICO Unidade Piraí PE MIN 10.000,000 L PE MAX 40.000,000 L Próxi…" at bounding box center [707, 354] width 1415 height 560
click at [565, 99] on icon at bounding box center [573, 96] width 16 height 16
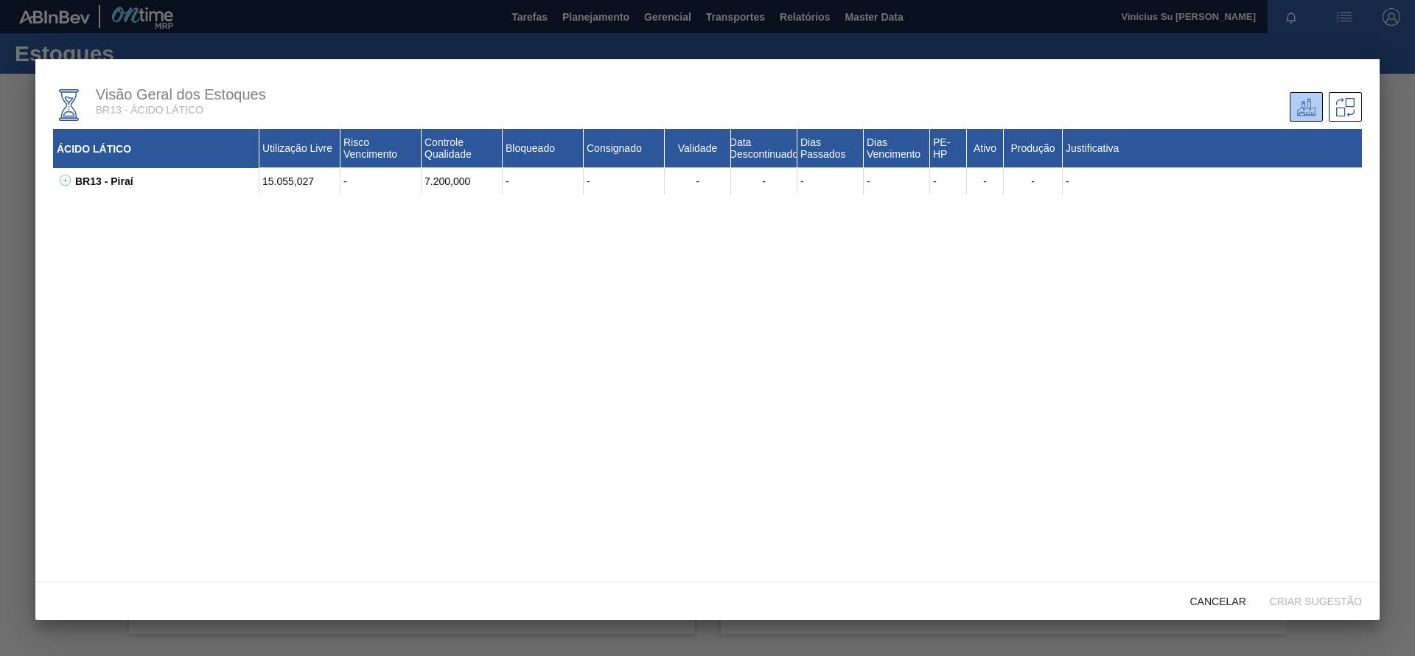
click at [63, 179] on icon at bounding box center [65, 180] width 11 height 11
click at [80, 207] on icon at bounding box center [83, 206] width 11 height 11
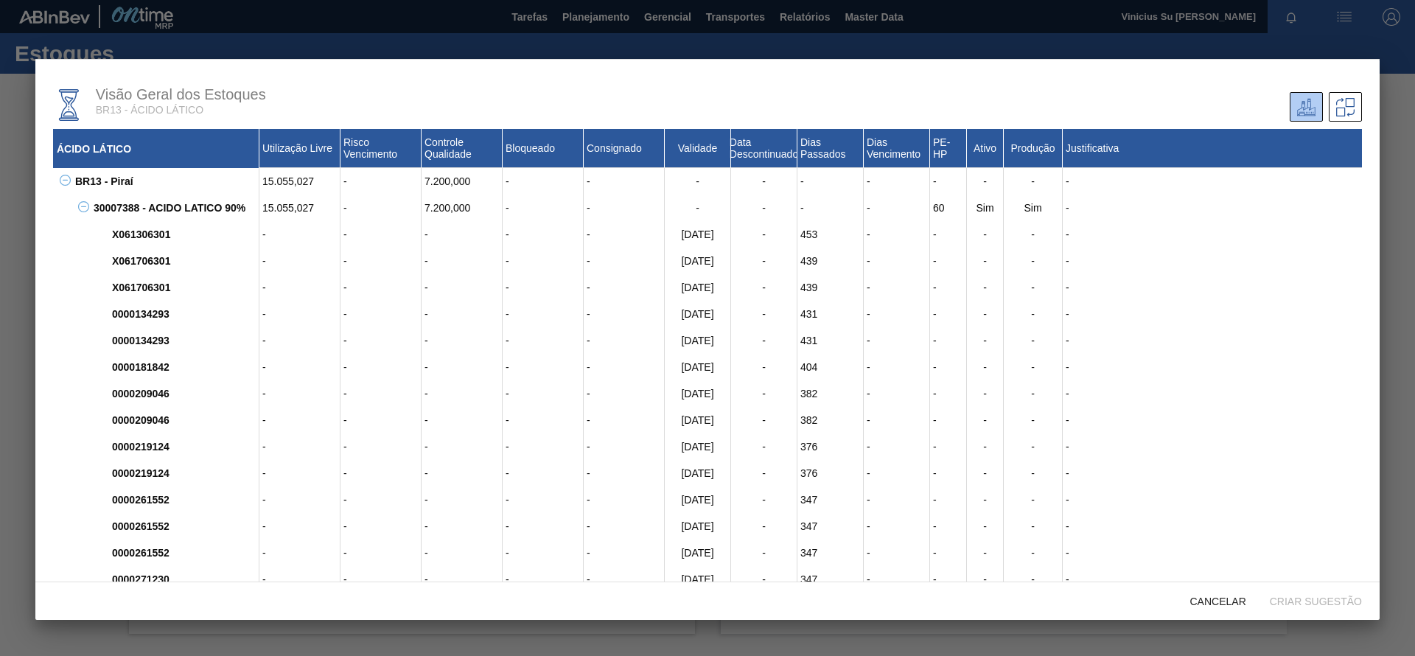
click at [1383, 138] on div at bounding box center [707, 328] width 1415 height 656
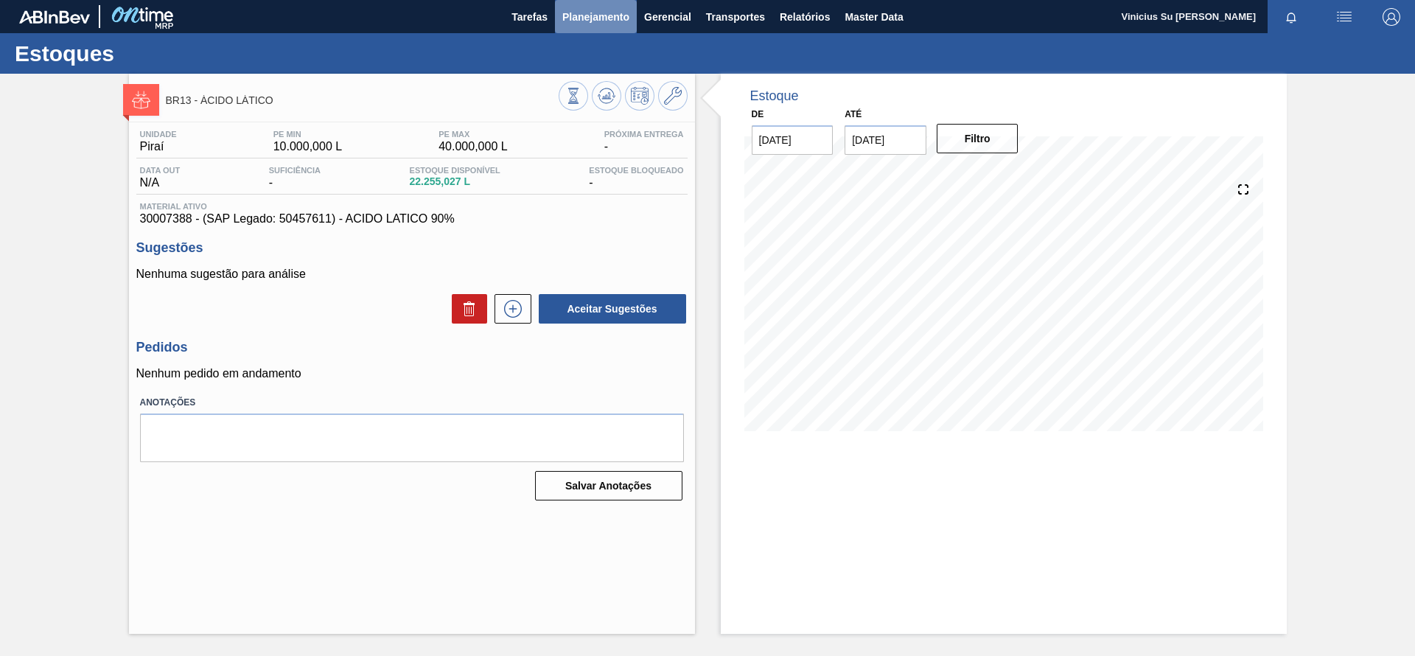
click at [614, 16] on span "Planejamento" at bounding box center [595, 17] width 67 height 18
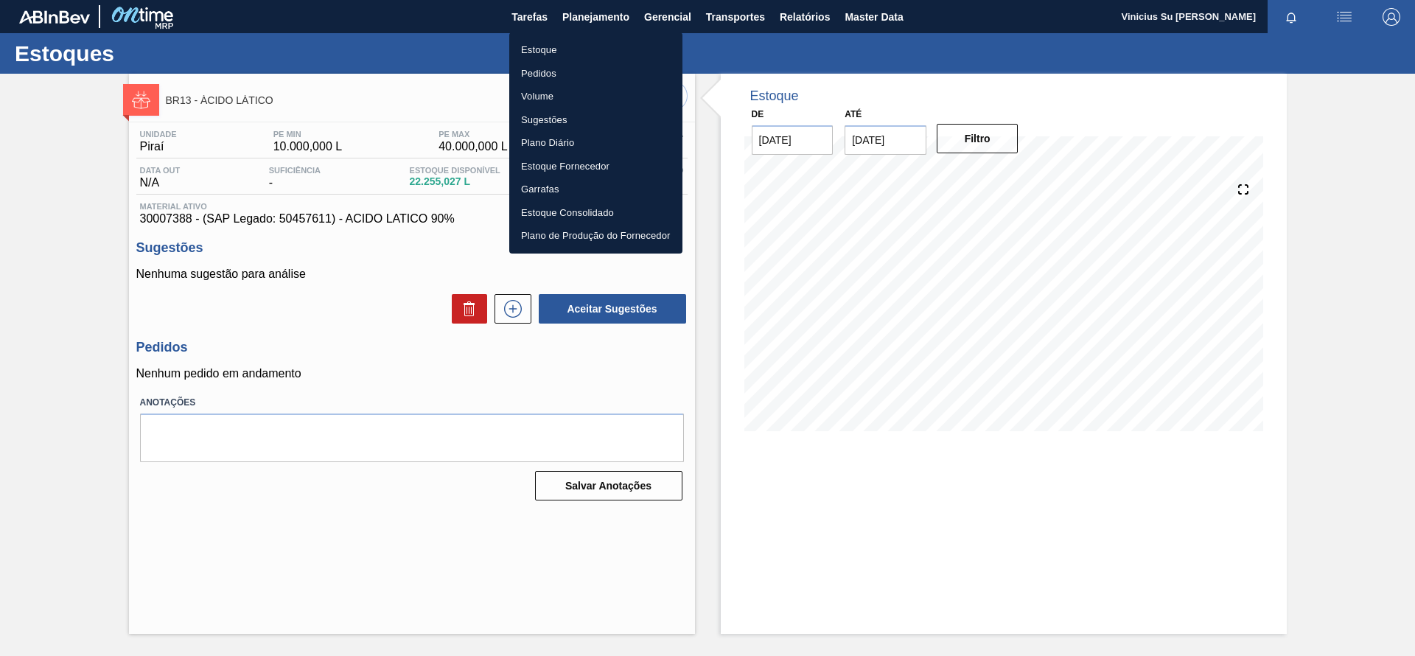
click at [552, 48] on li "Estoque" at bounding box center [595, 50] width 173 height 24
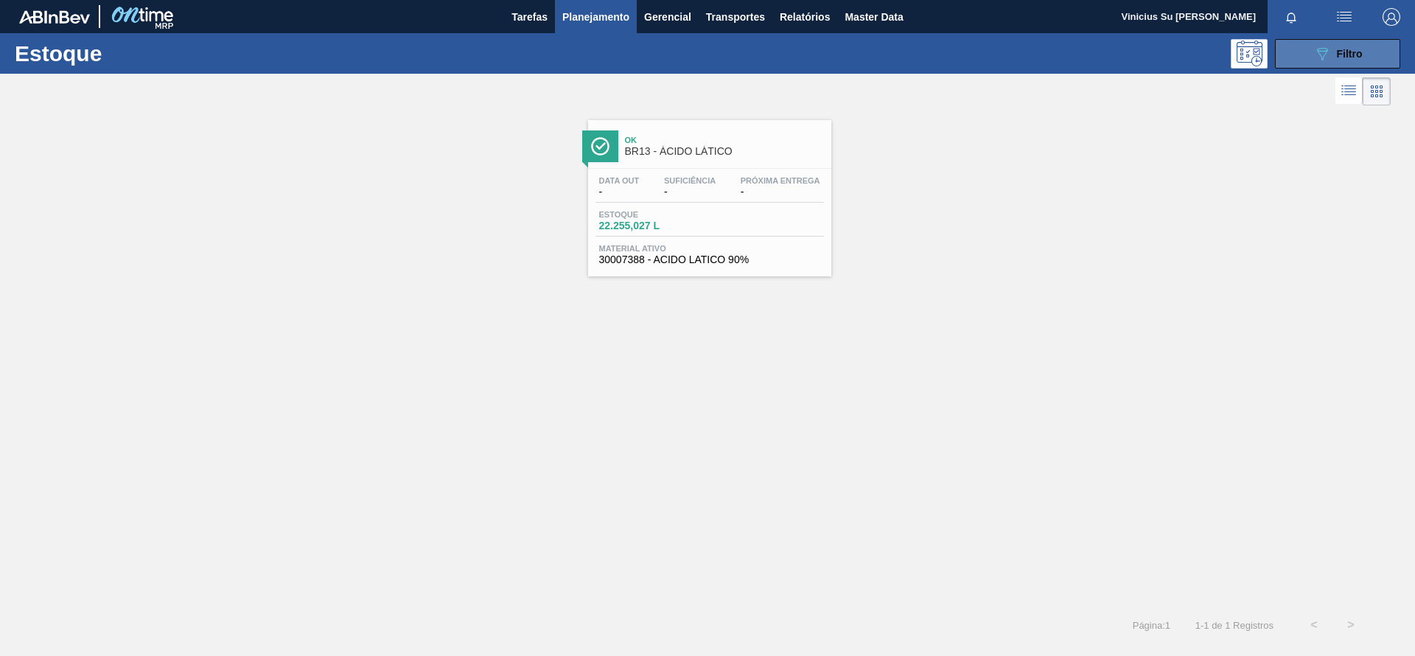
click at [1343, 54] on span "Filtro" at bounding box center [1350, 54] width 26 height 12
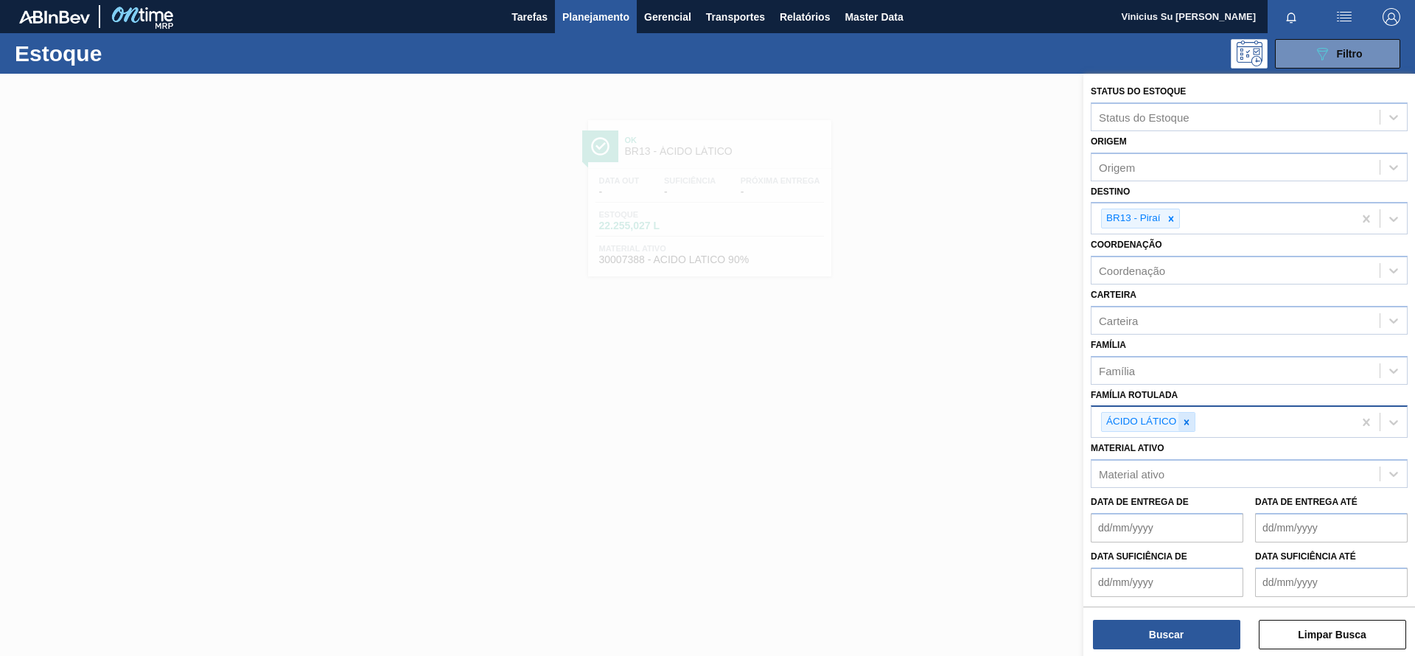
click at [1182, 424] on icon at bounding box center [1186, 422] width 10 height 10
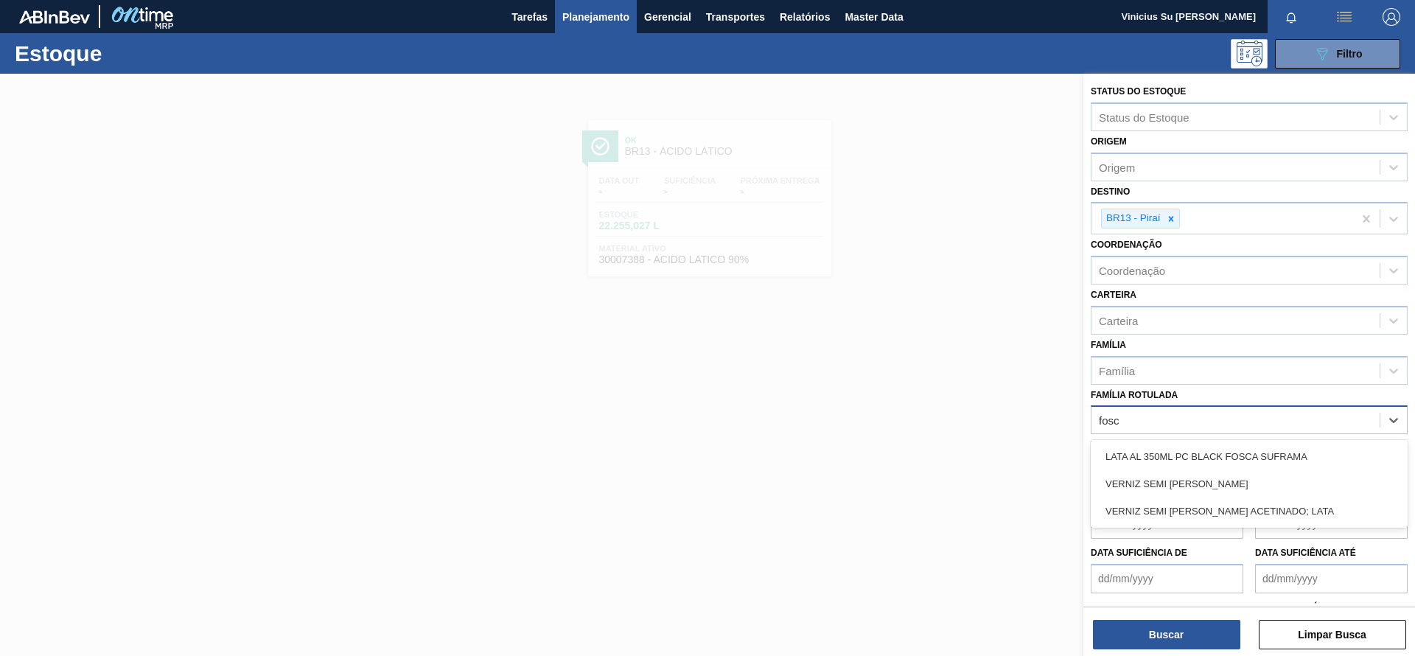
type Rotulada "fos"
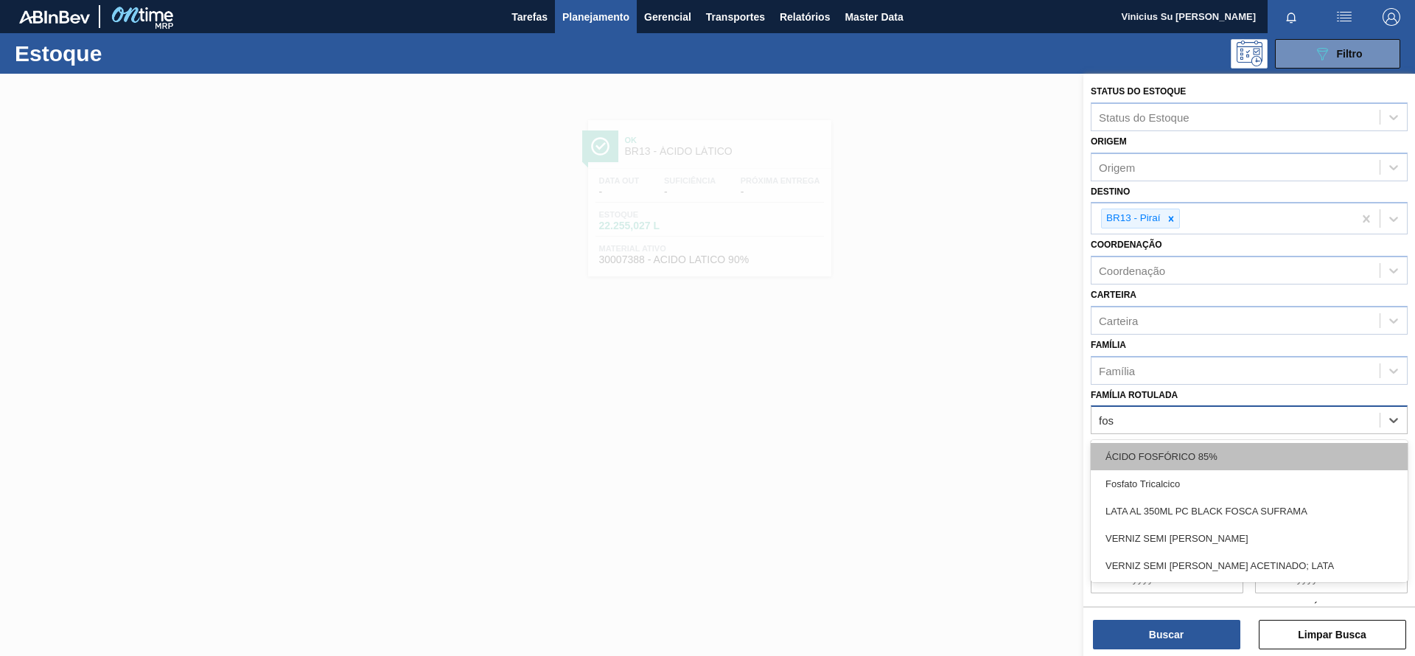
click at [1181, 448] on div "ÁCIDO FOSFÓRICO 85%" at bounding box center [1249, 456] width 317 height 27
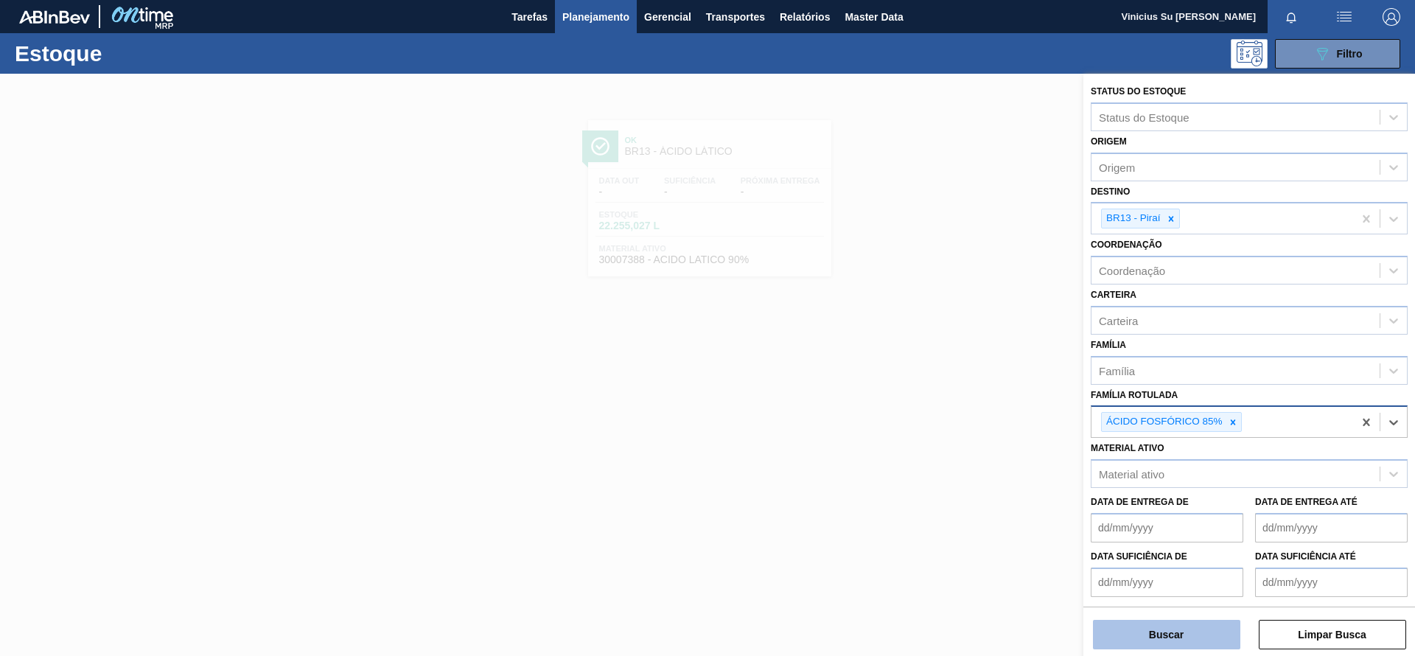
click at [1209, 623] on button "Buscar" at bounding box center [1166, 634] width 147 height 29
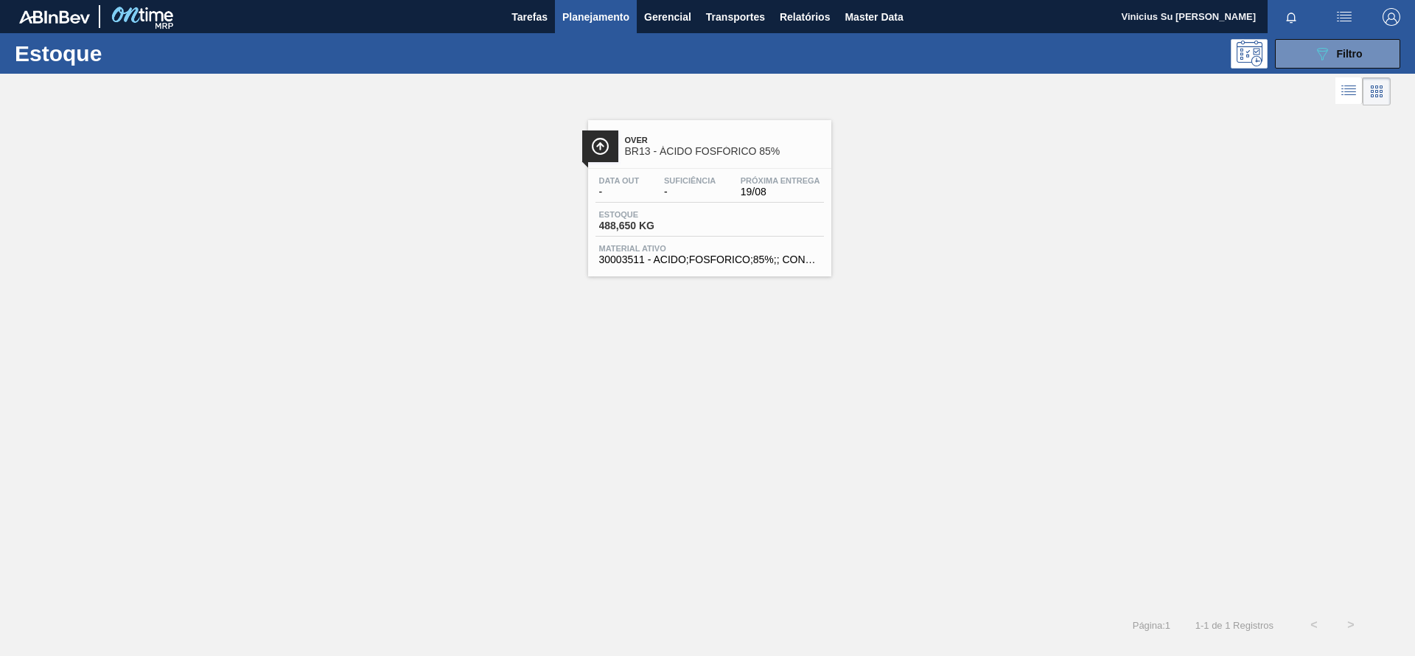
click at [697, 157] on div "Over BR13 - ÁCIDO FOSFÓRICO 85%" at bounding box center [724, 146] width 199 height 33
